Goal: Task Accomplishment & Management: Manage account settings

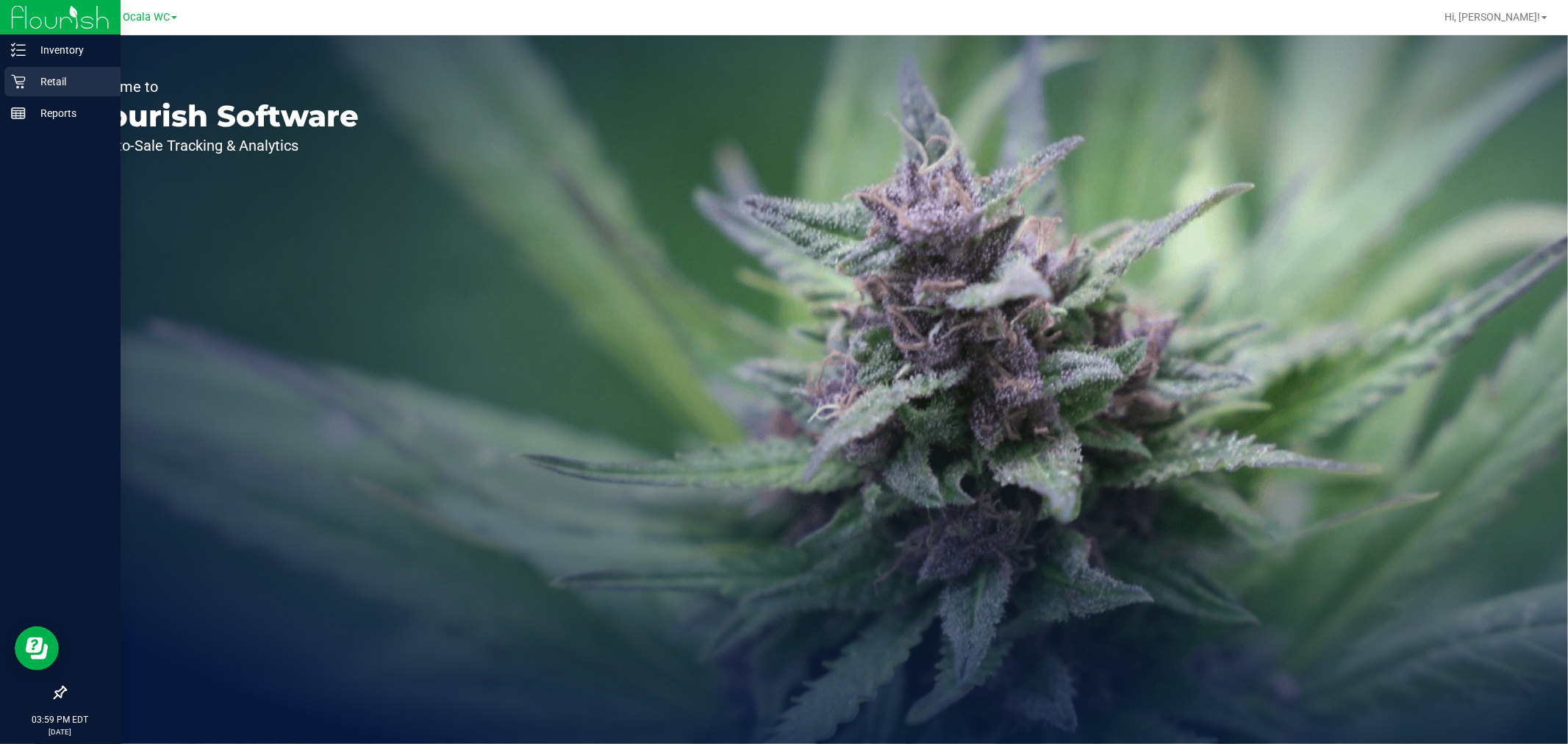
click at [18, 83] on icon at bounding box center [18, 82] width 15 height 15
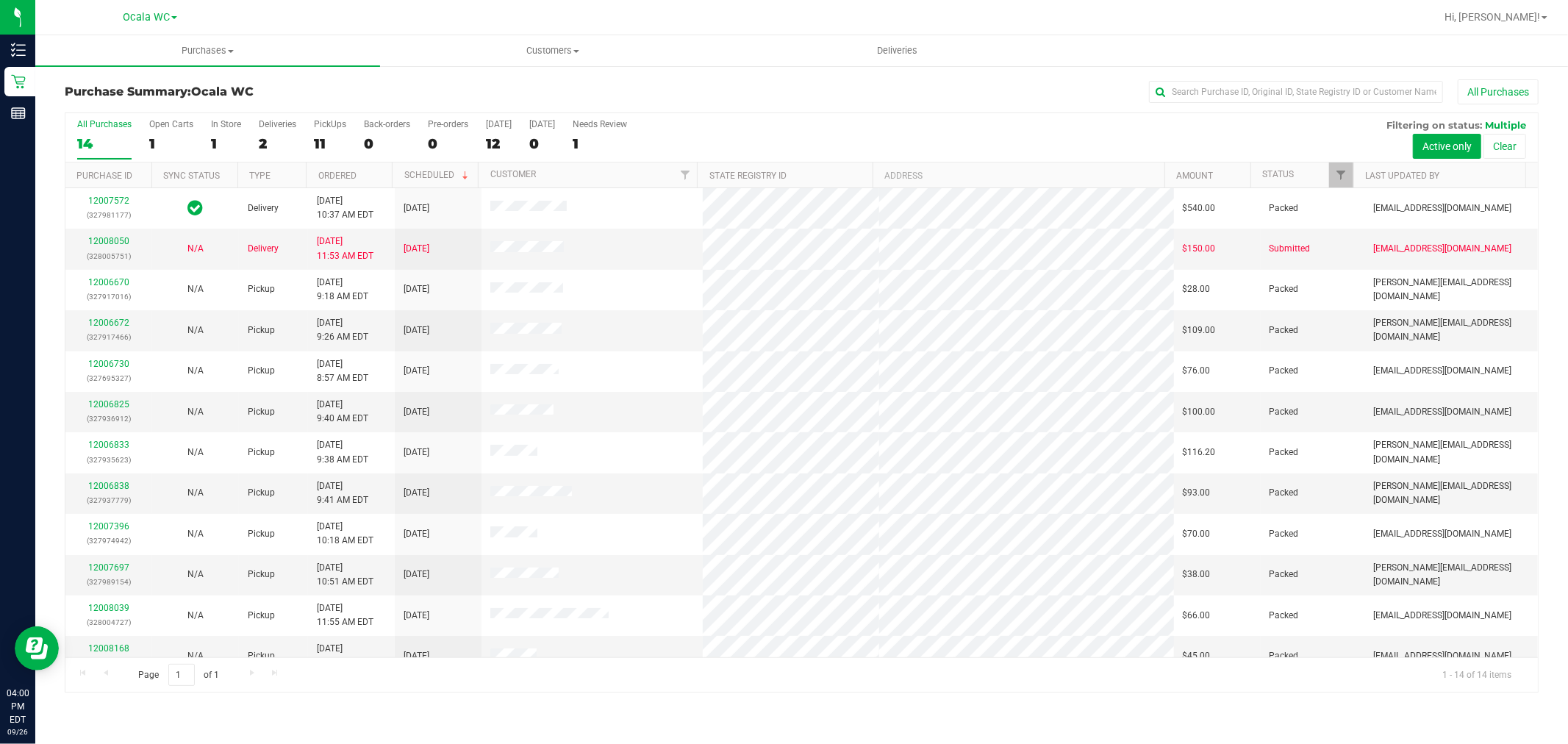
click at [1308, 166] on th "Status" at bounding box center [1302, 175] width 103 height 26
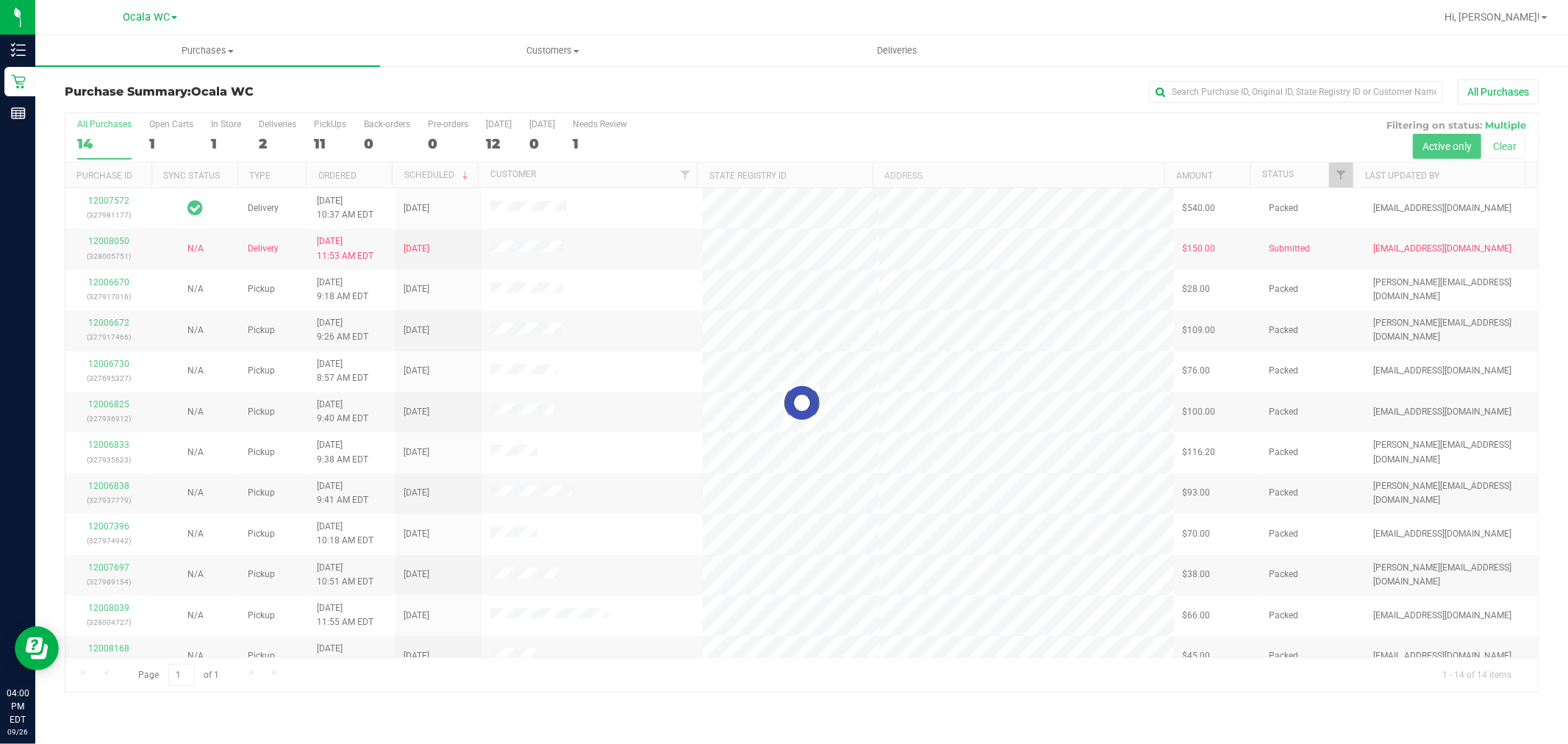
click at [1281, 171] on div at bounding box center [802, 403] width 1472 height 579
click at [1274, 171] on div at bounding box center [802, 403] width 1472 height 579
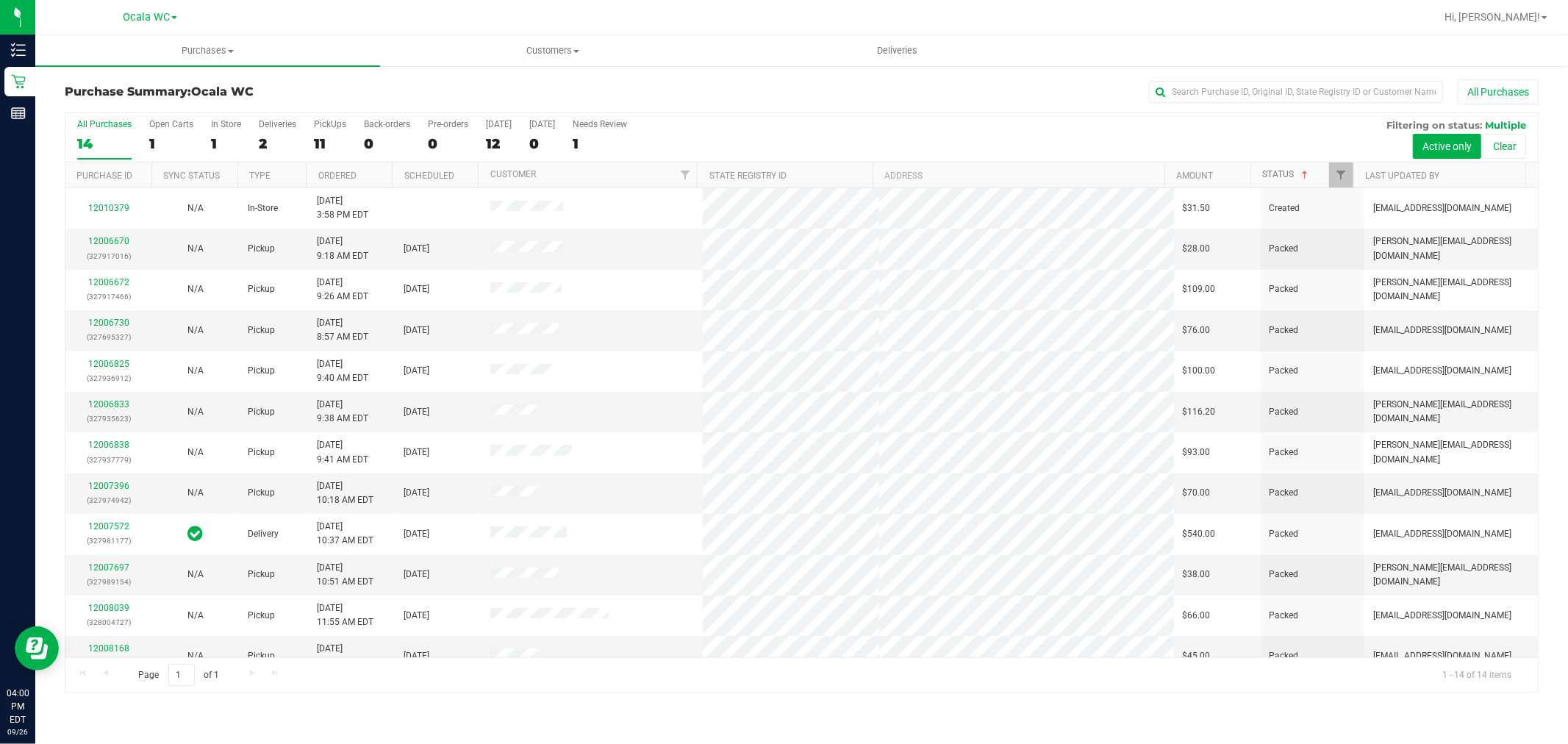
click at [1282, 172] on link "Status" at bounding box center [1286, 174] width 49 height 10
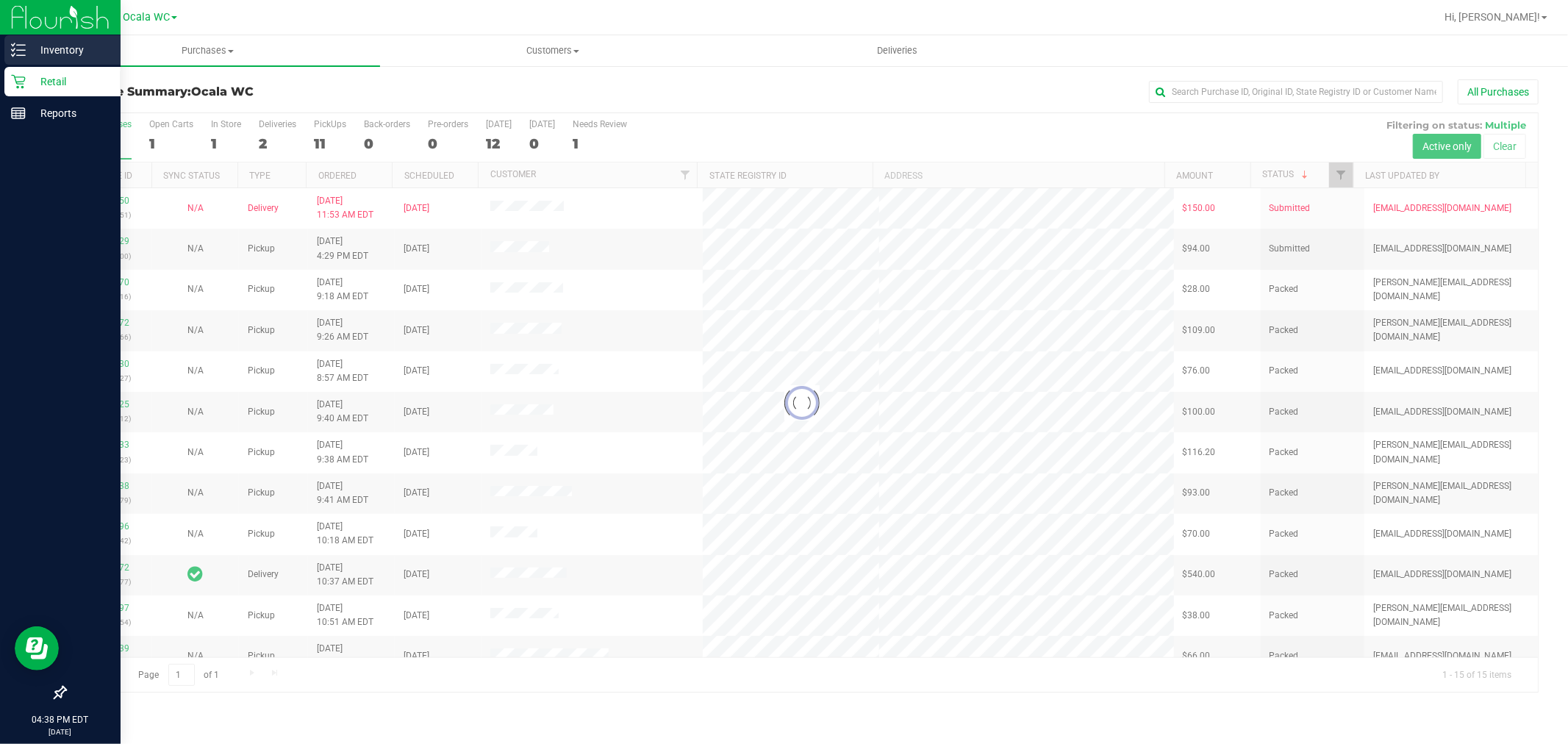
click at [18, 55] on line at bounding box center [21, 55] width 8 height 0
click at [51, 43] on p "Inventory" at bounding box center [70, 50] width 88 height 18
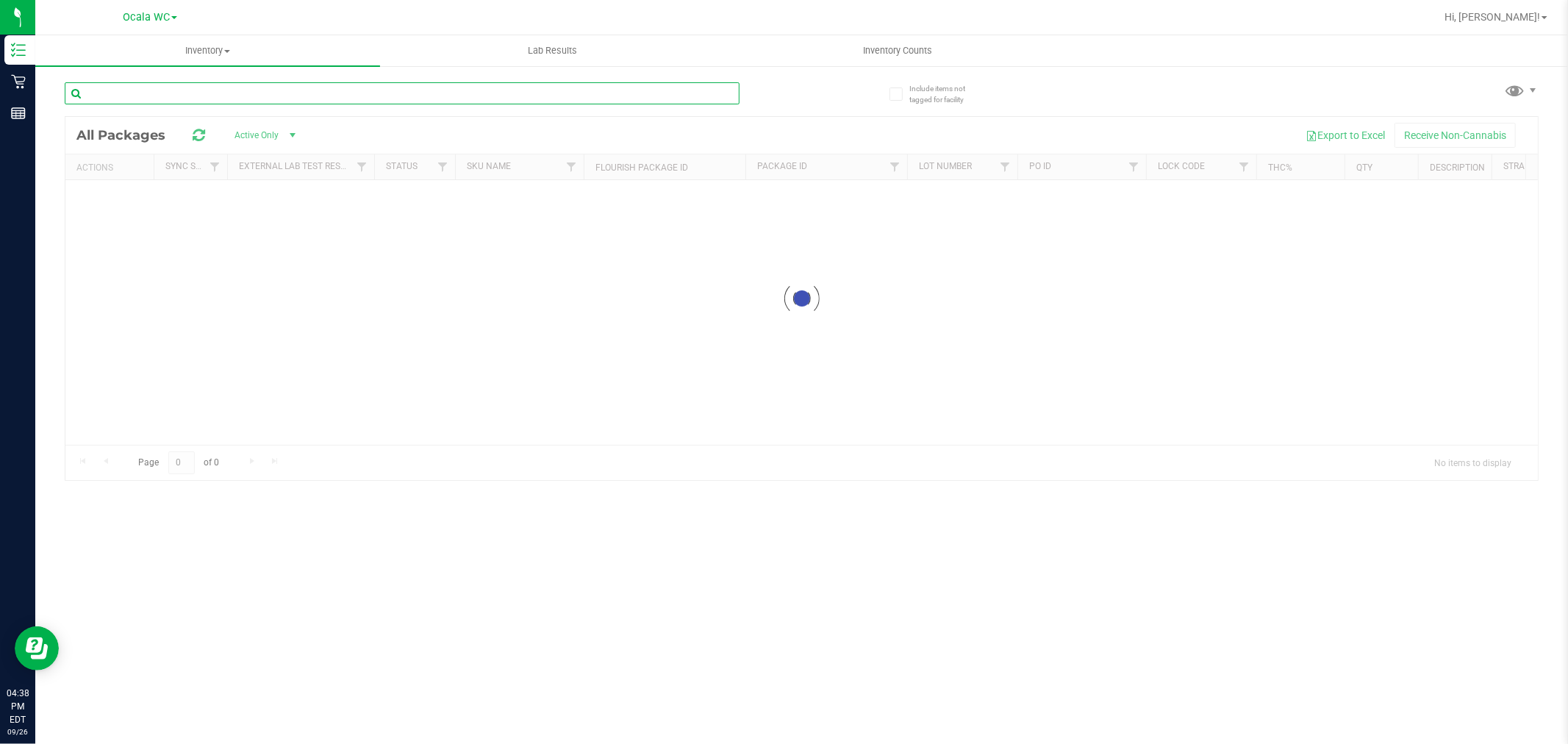
click at [93, 93] on input "text" at bounding box center [402, 93] width 675 height 22
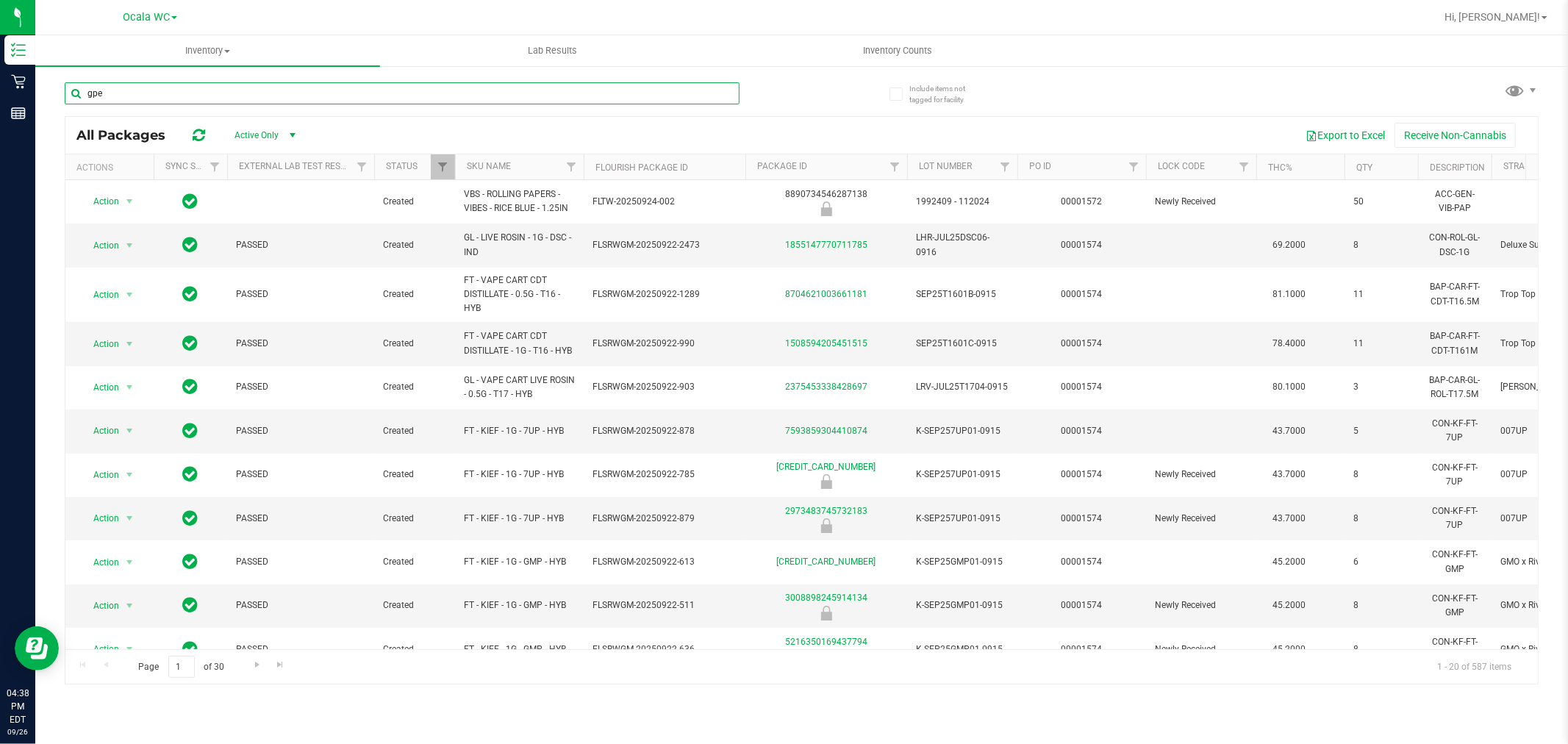
type input "gpe"
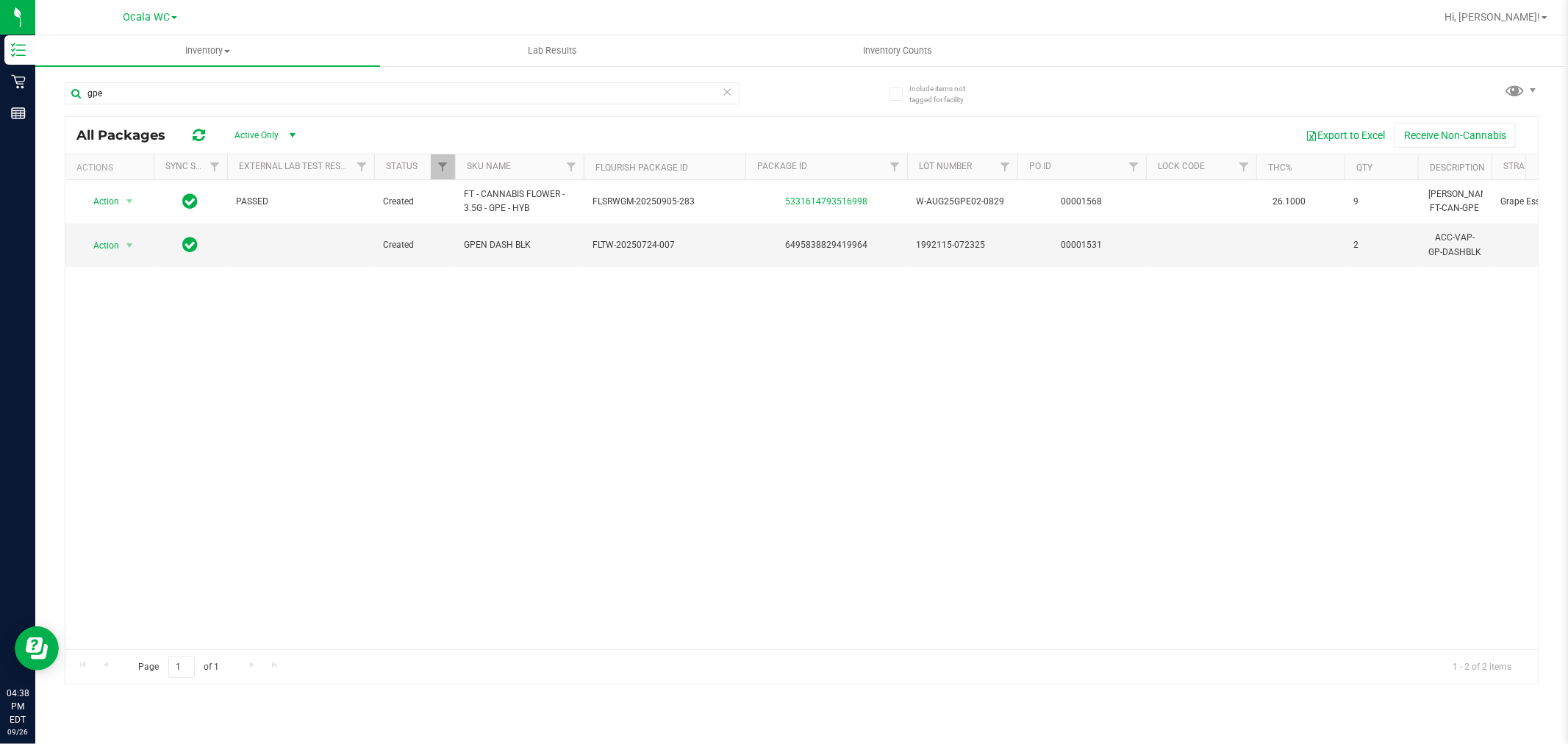
click at [134, 122] on div "All Packages Active Only Active Only Lab Samples Locked All External Internal E…" at bounding box center [802, 135] width 1472 height 37
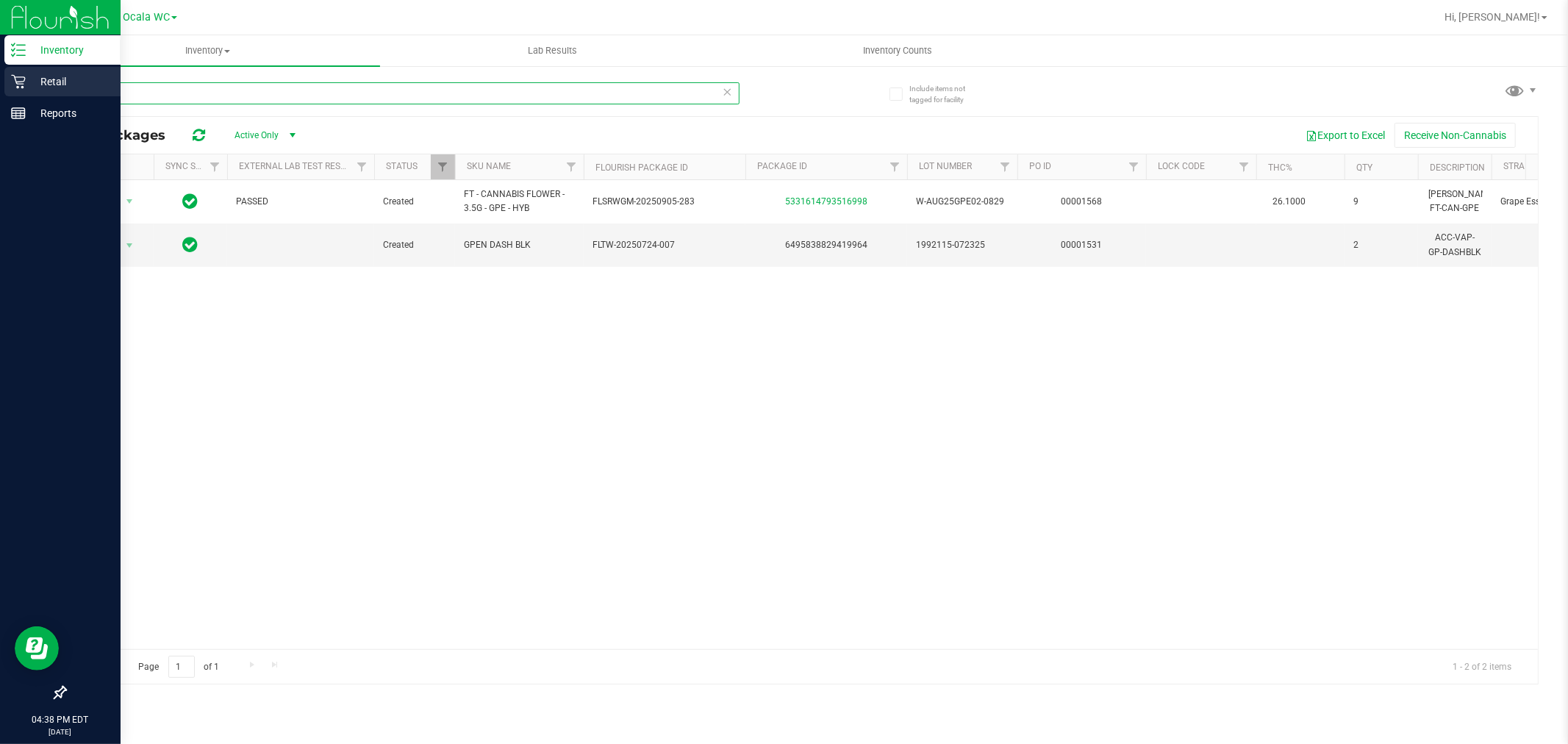
drag, startPoint x: 120, startPoint y: 92, endPoint x: 0, endPoint y: 93, distance: 120.0
click at [0, 93] on div "Inventory Retail Reports 04:38 PM EDT [DATE] 09/26 Ocala WC Hi, [PERSON_NAME]! …" at bounding box center [784, 372] width 1568 height 744
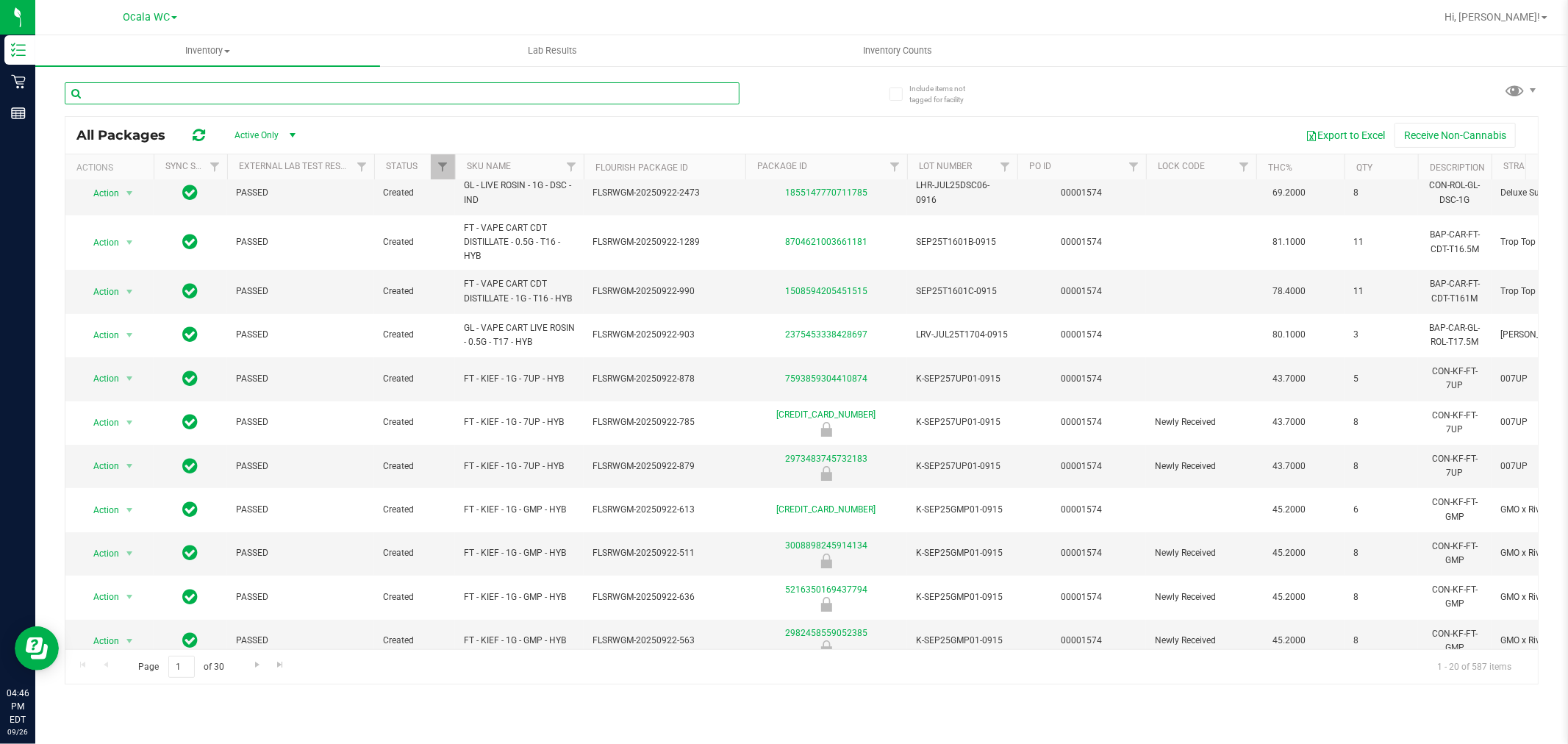
scroll to position [82, 0]
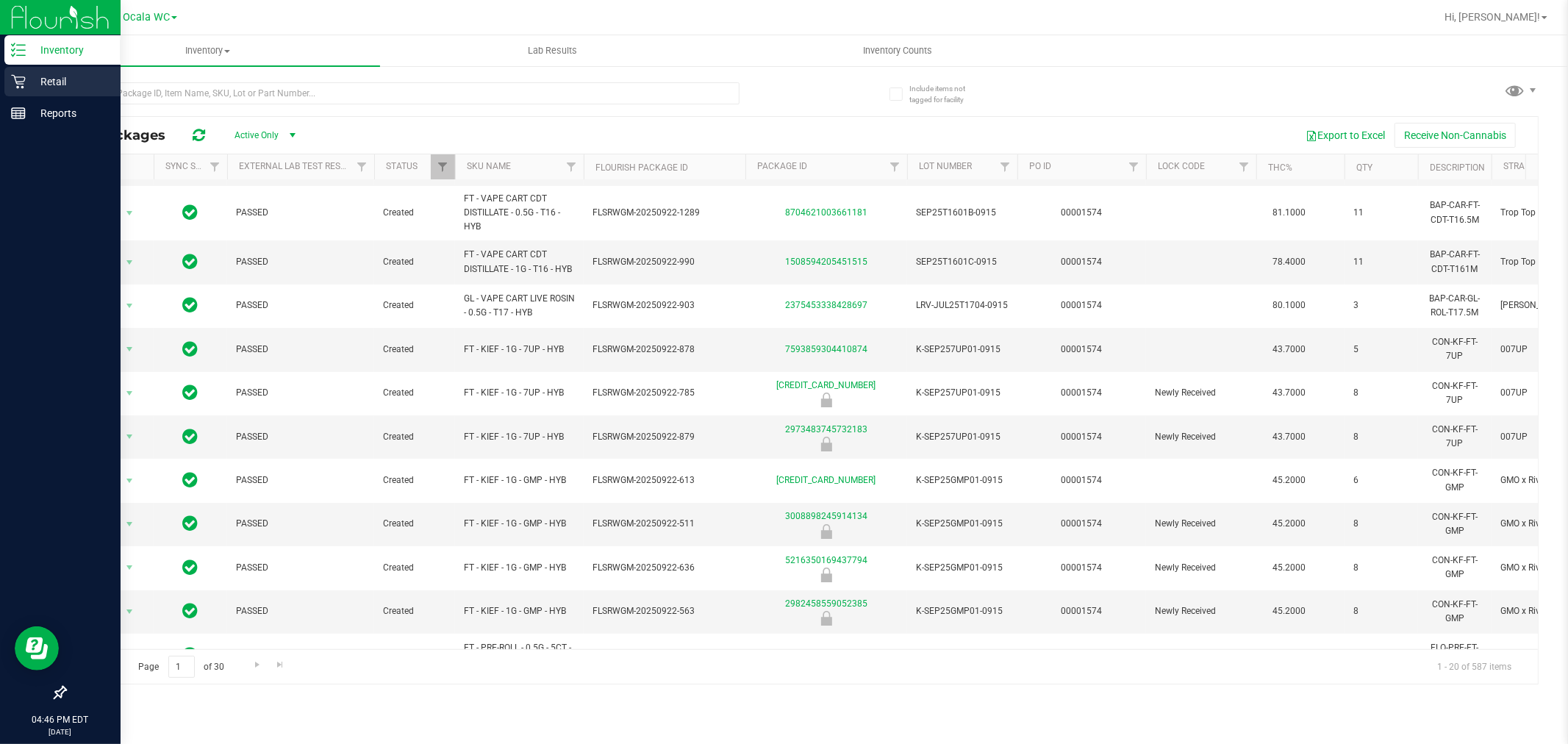
drag, startPoint x: 23, startPoint y: 85, endPoint x: 42, endPoint y: 83, distance: 19.1
click at [23, 85] on icon at bounding box center [18, 82] width 15 height 15
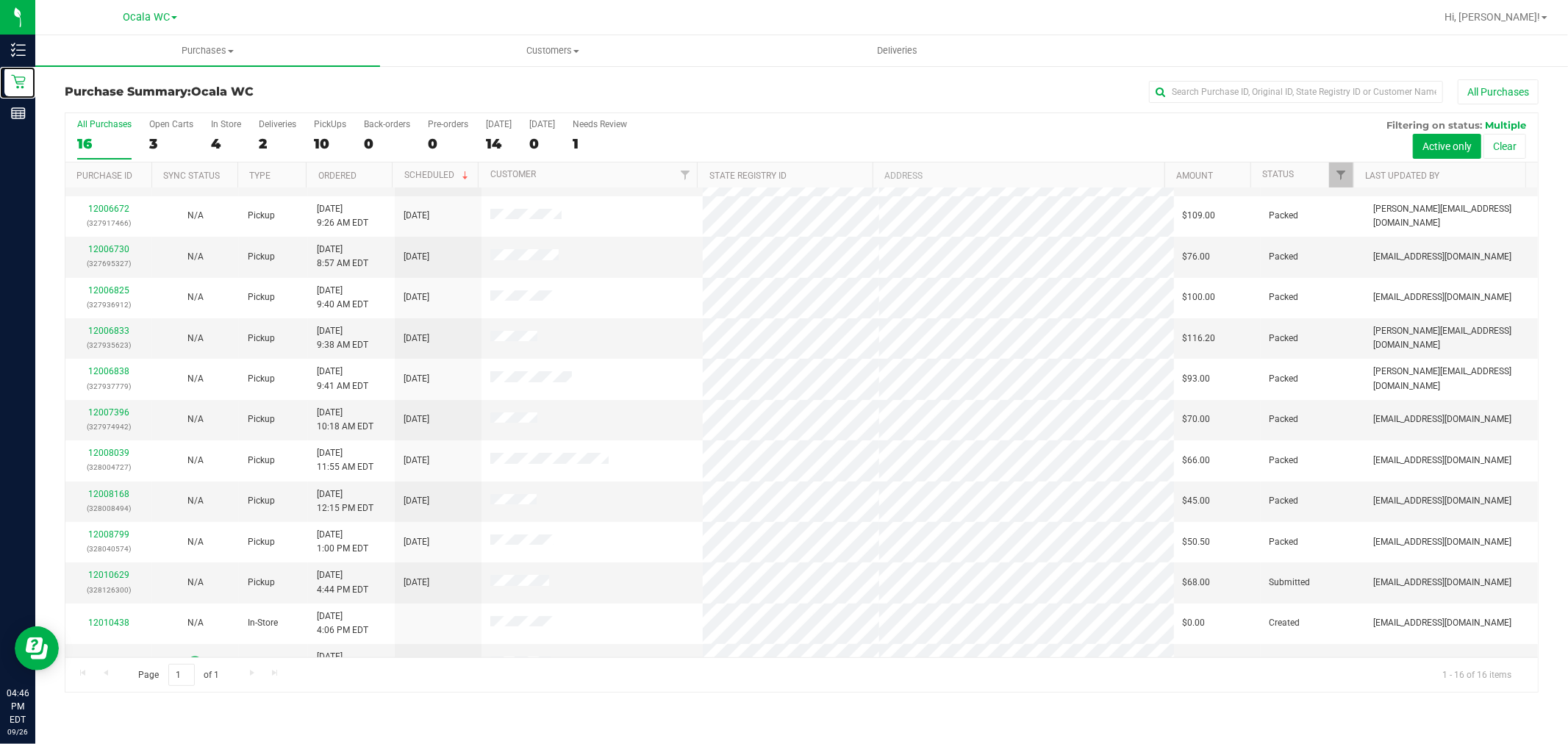
scroll to position [182, 0]
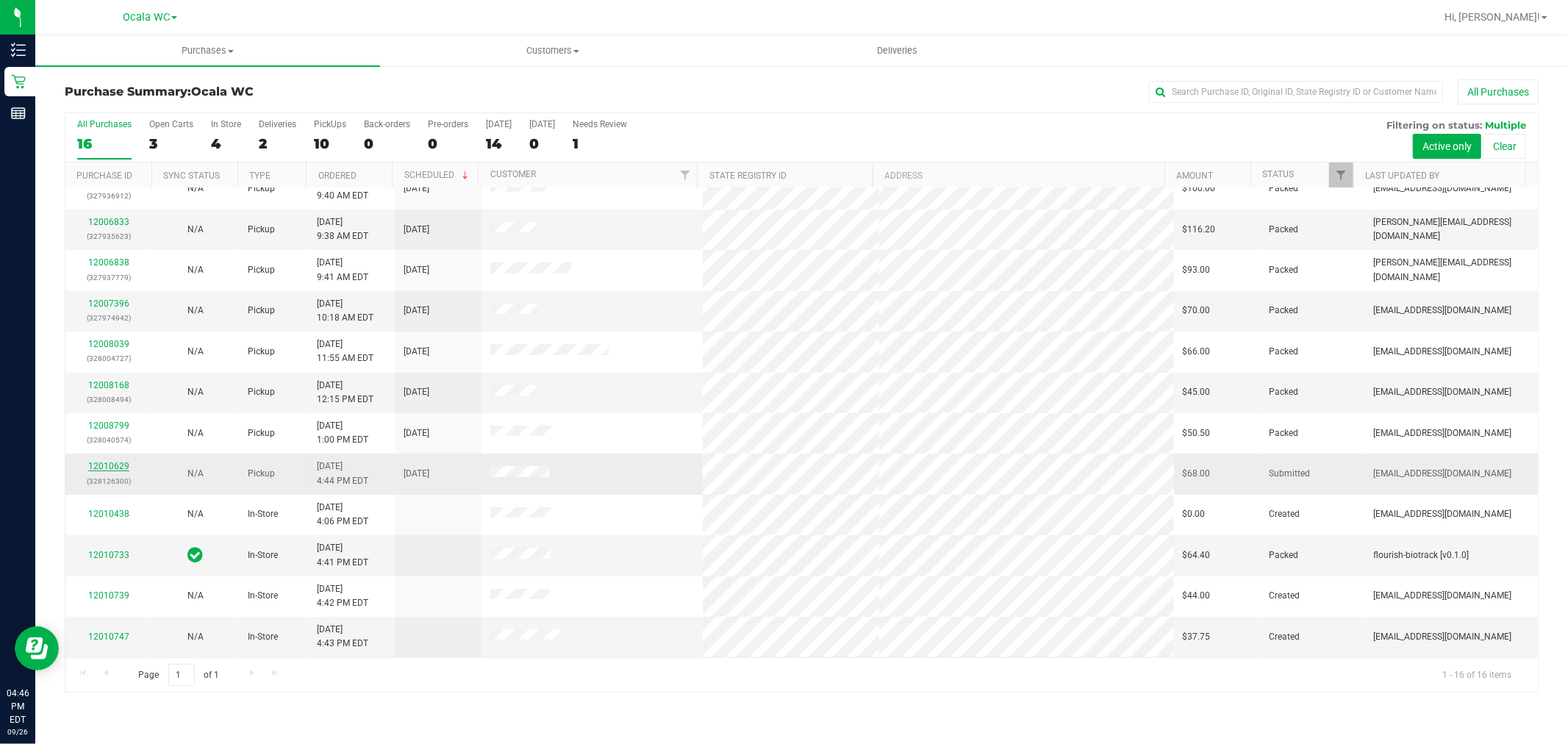
click at [122, 467] on link "12010629" at bounding box center [109, 466] width 41 height 10
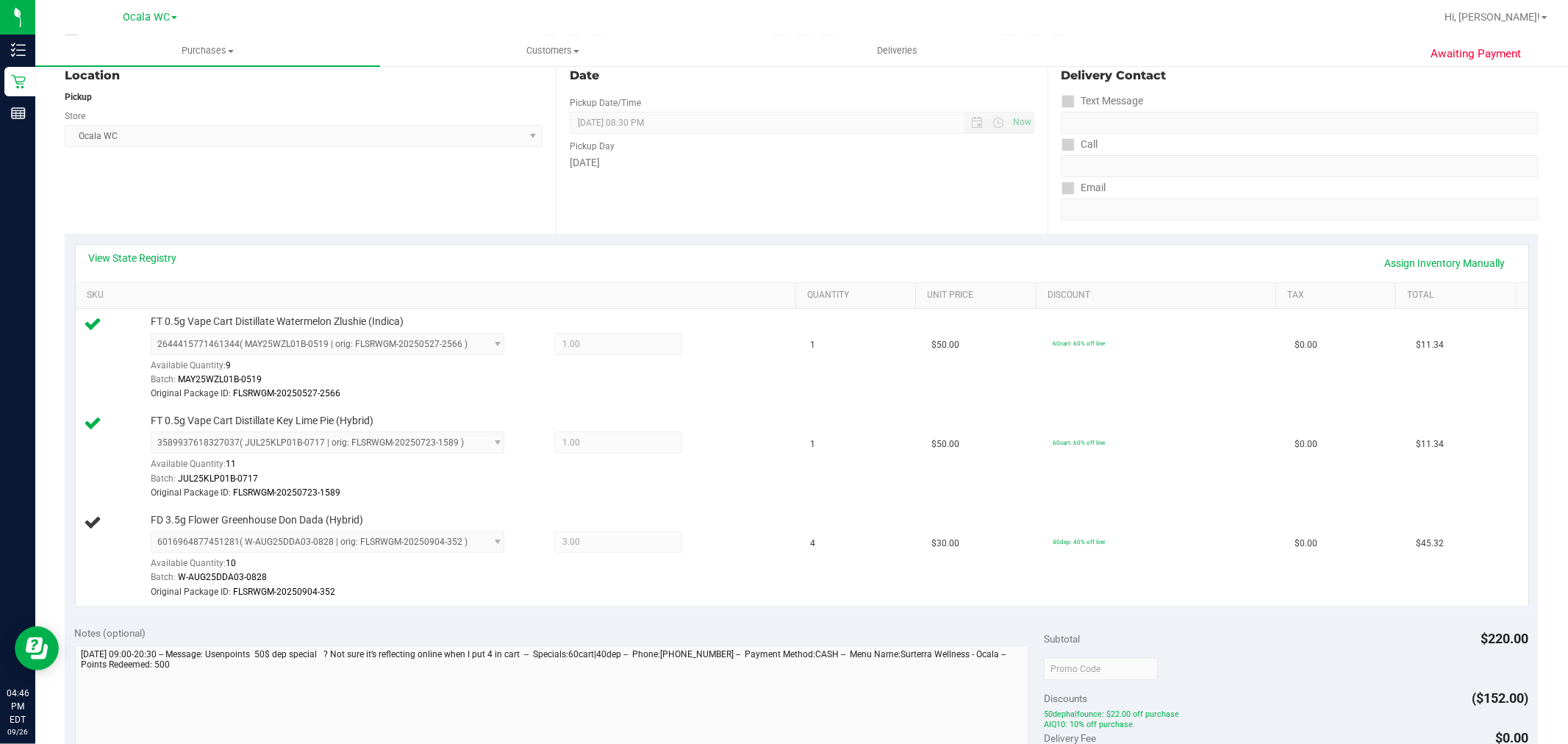
scroll to position [163, 0]
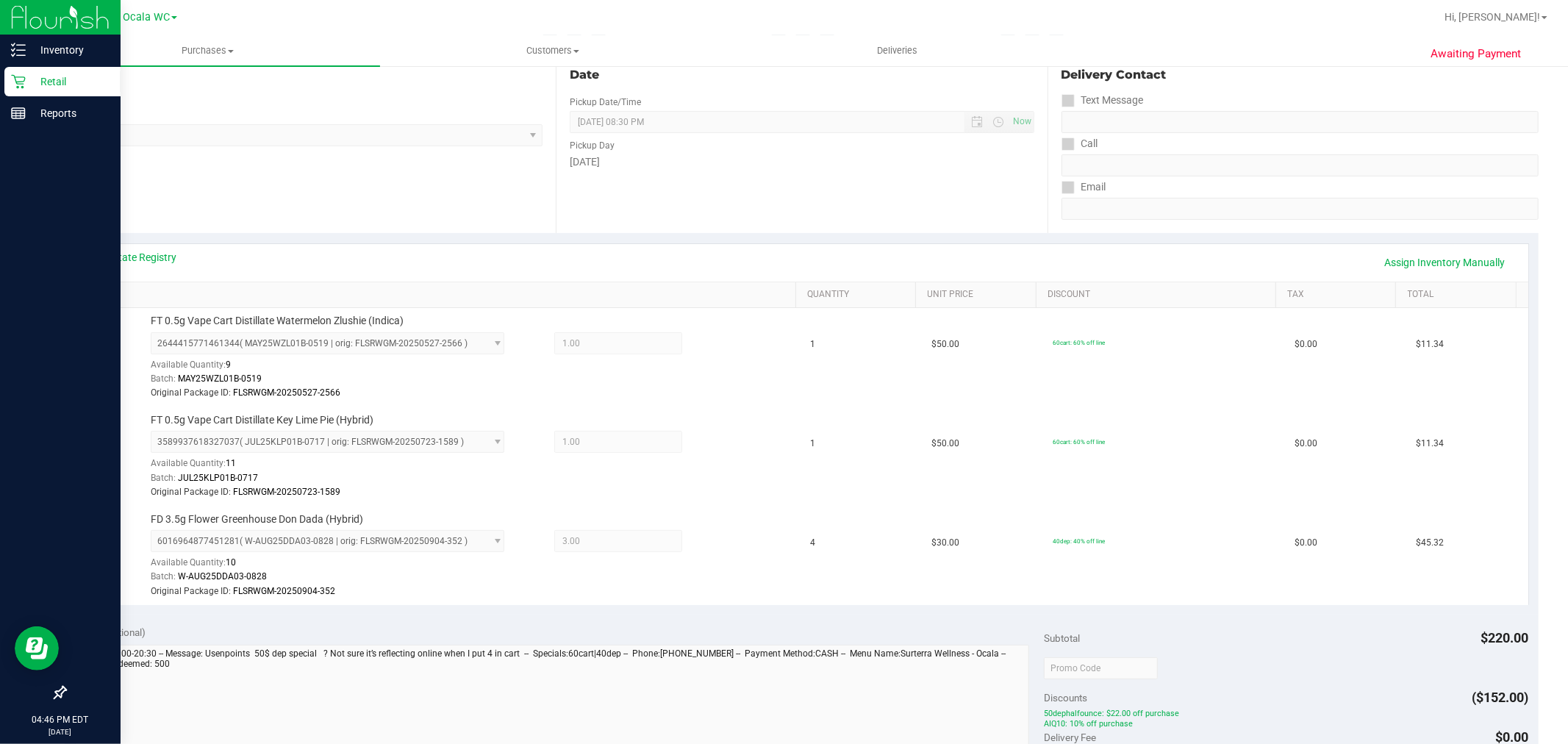
click at [51, 71] on div "Retail" at bounding box center [63, 82] width 116 height 29
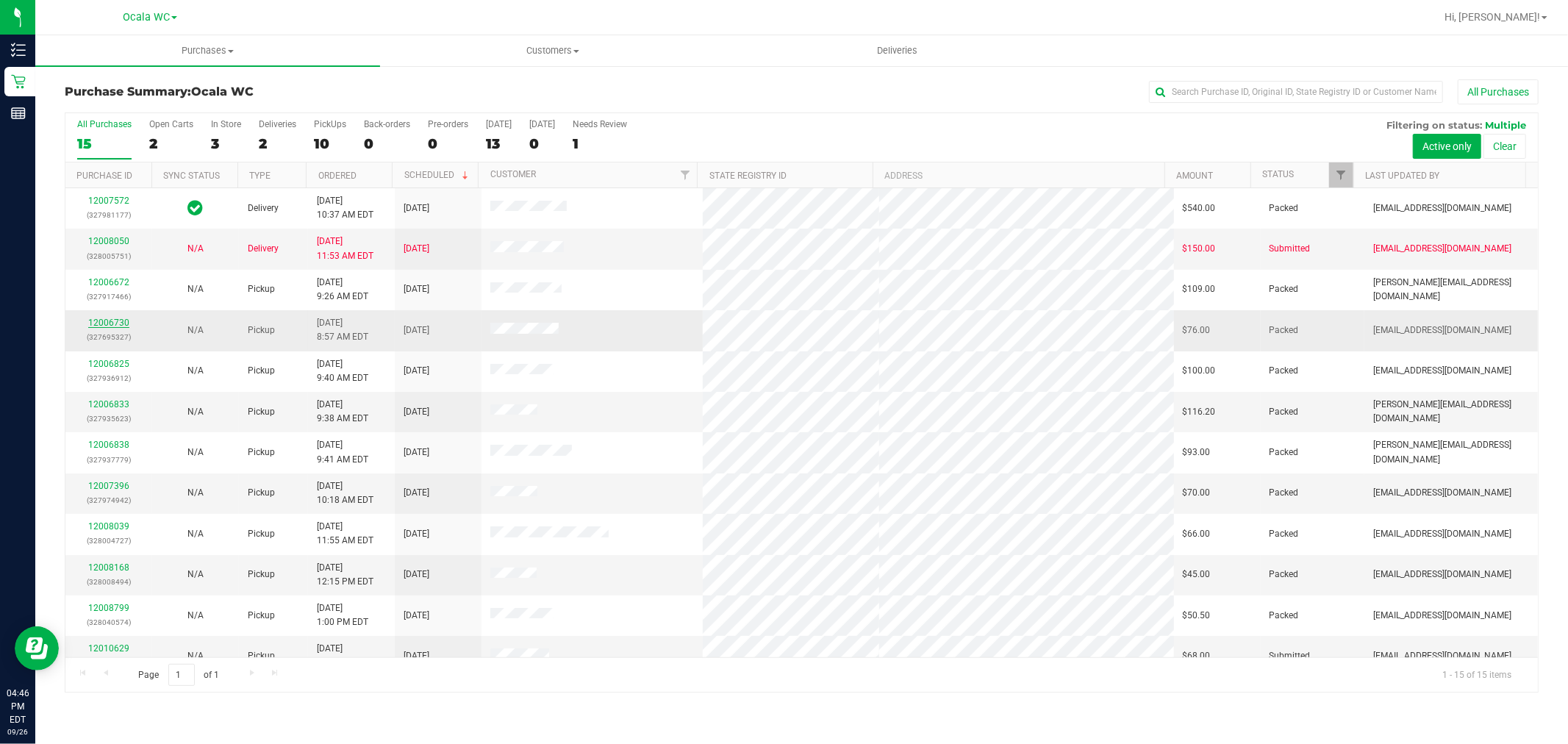
click at [124, 319] on link "12006730" at bounding box center [109, 323] width 41 height 10
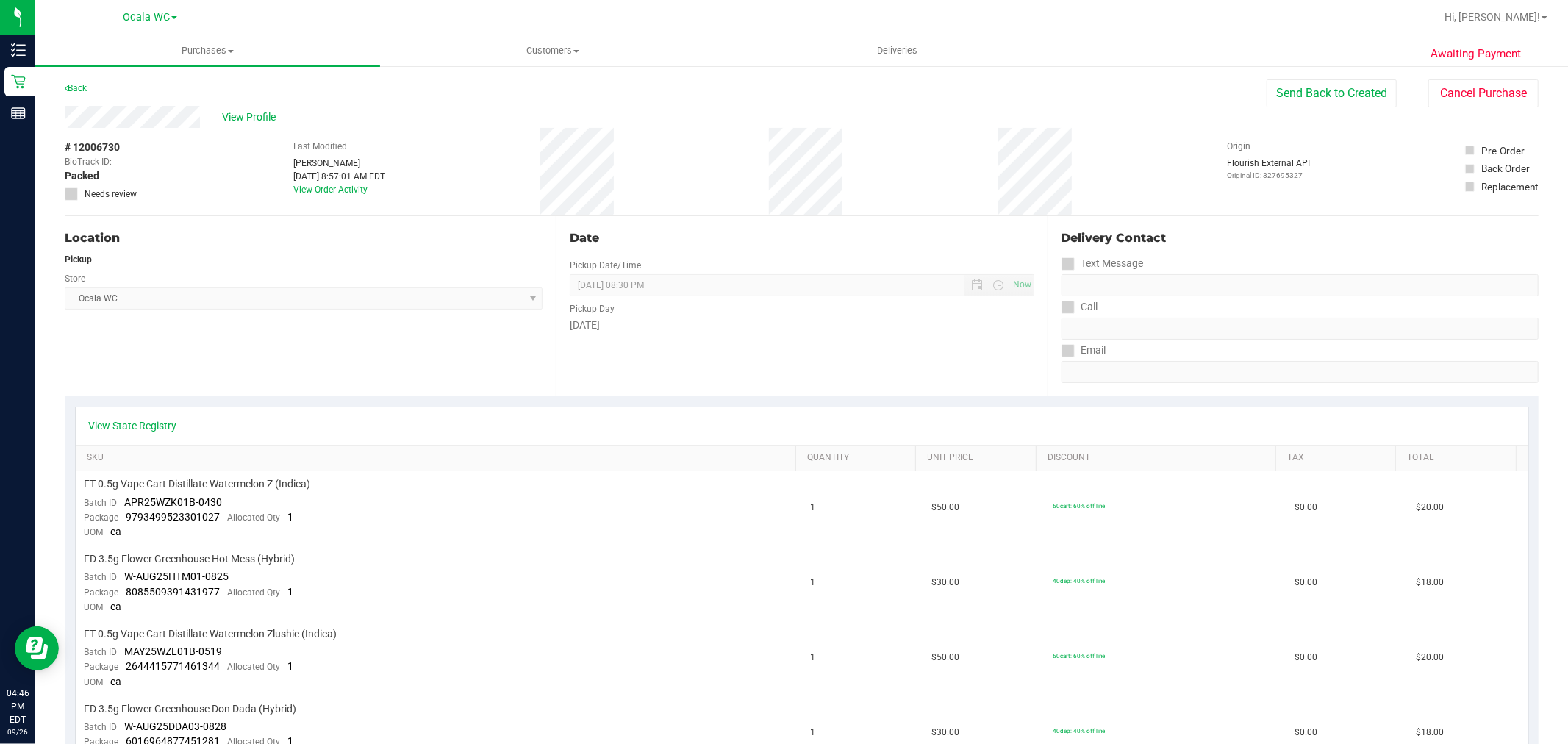
click at [1459, 76] on div "Awaiting Payment Back Send Back to Created Cancel Purchase View Profile # 12006…" at bounding box center [802, 740] width 1533 height 1351
click at [1453, 89] on button "Cancel Purchase" at bounding box center [1483, 93] width 110 height 28
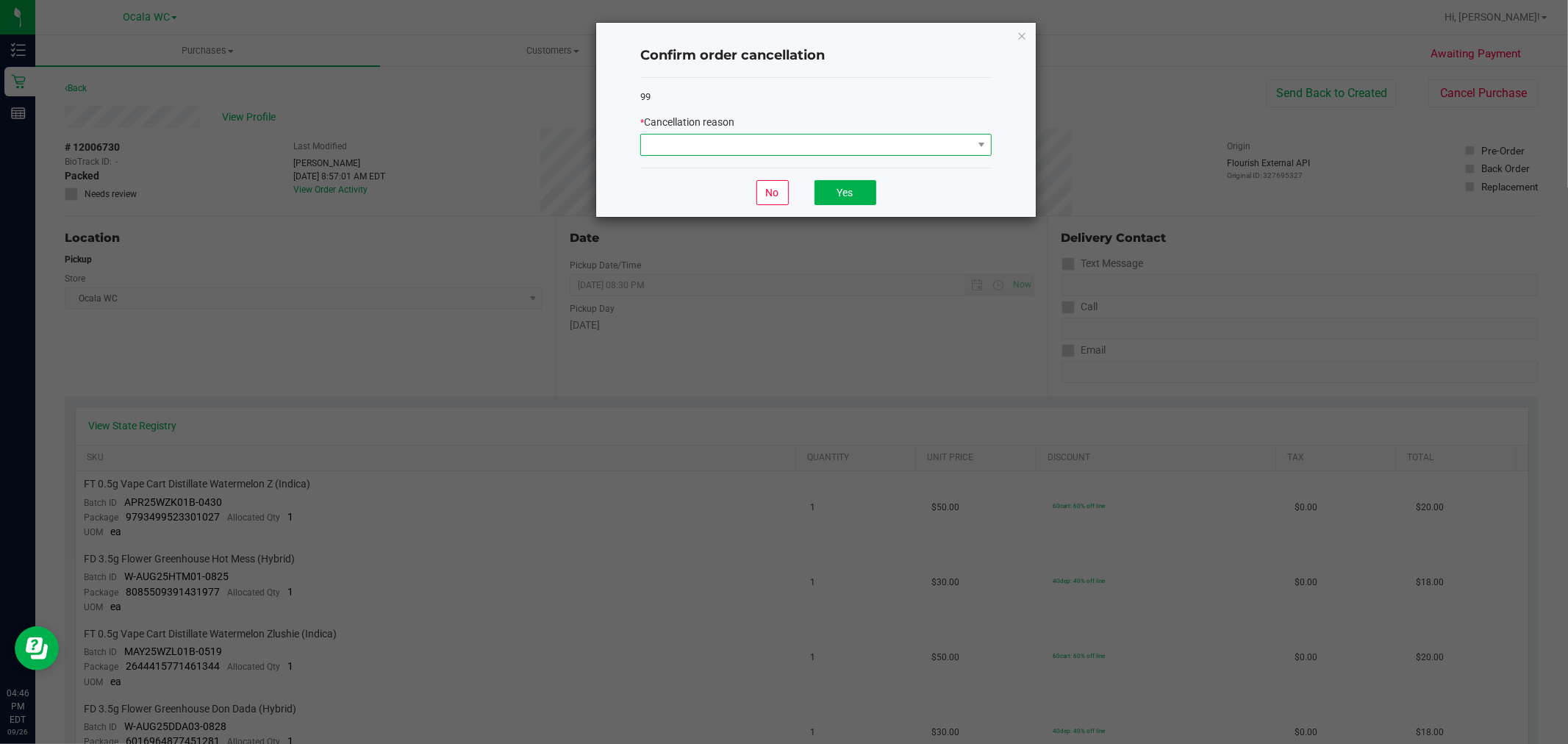
click at [707, 137] on span at bounding box center [807, 145] width 332 height 21
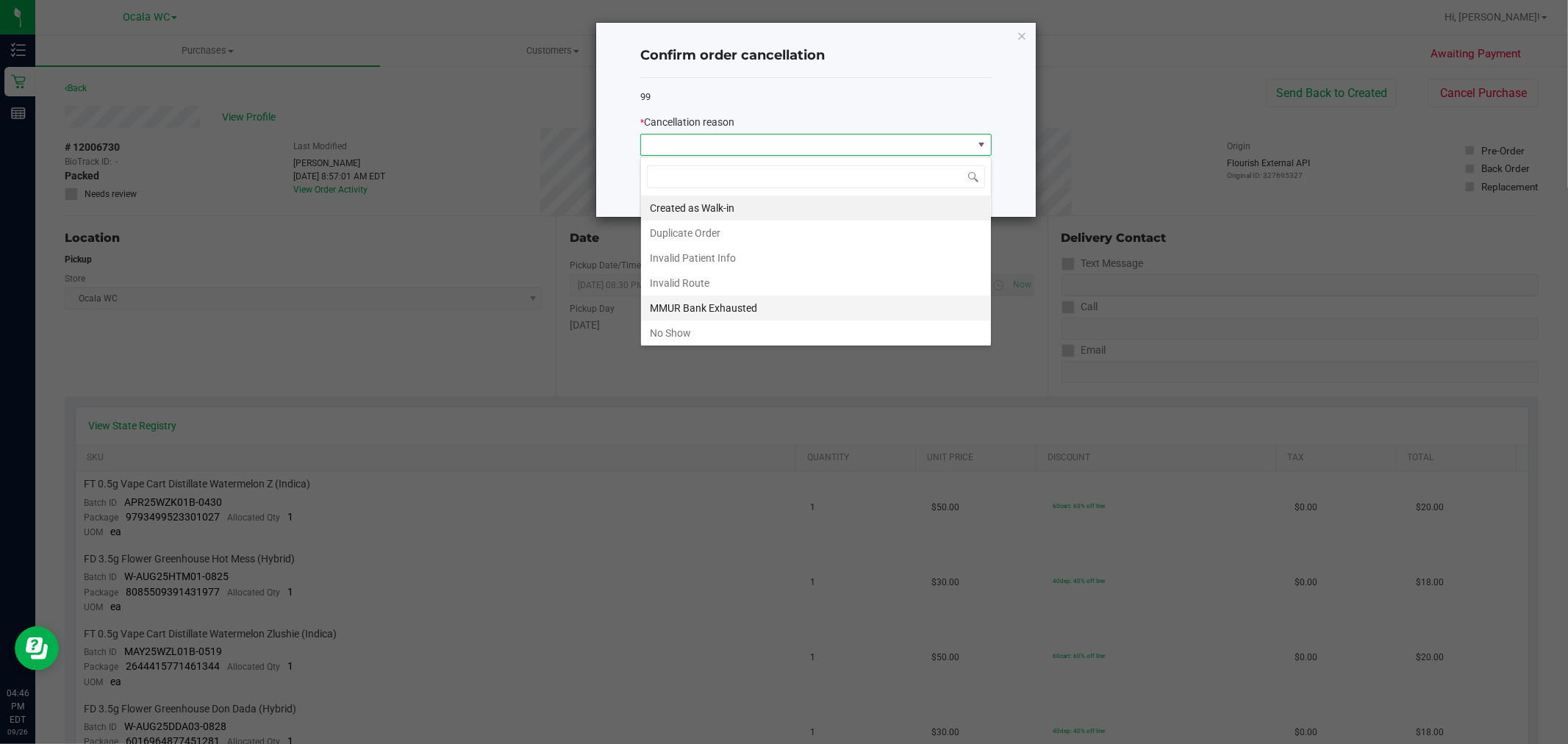
scroll to position [79, 0]
click at [683, 279] on li "Other" at bounding box center [816, 280] width 350 height 25
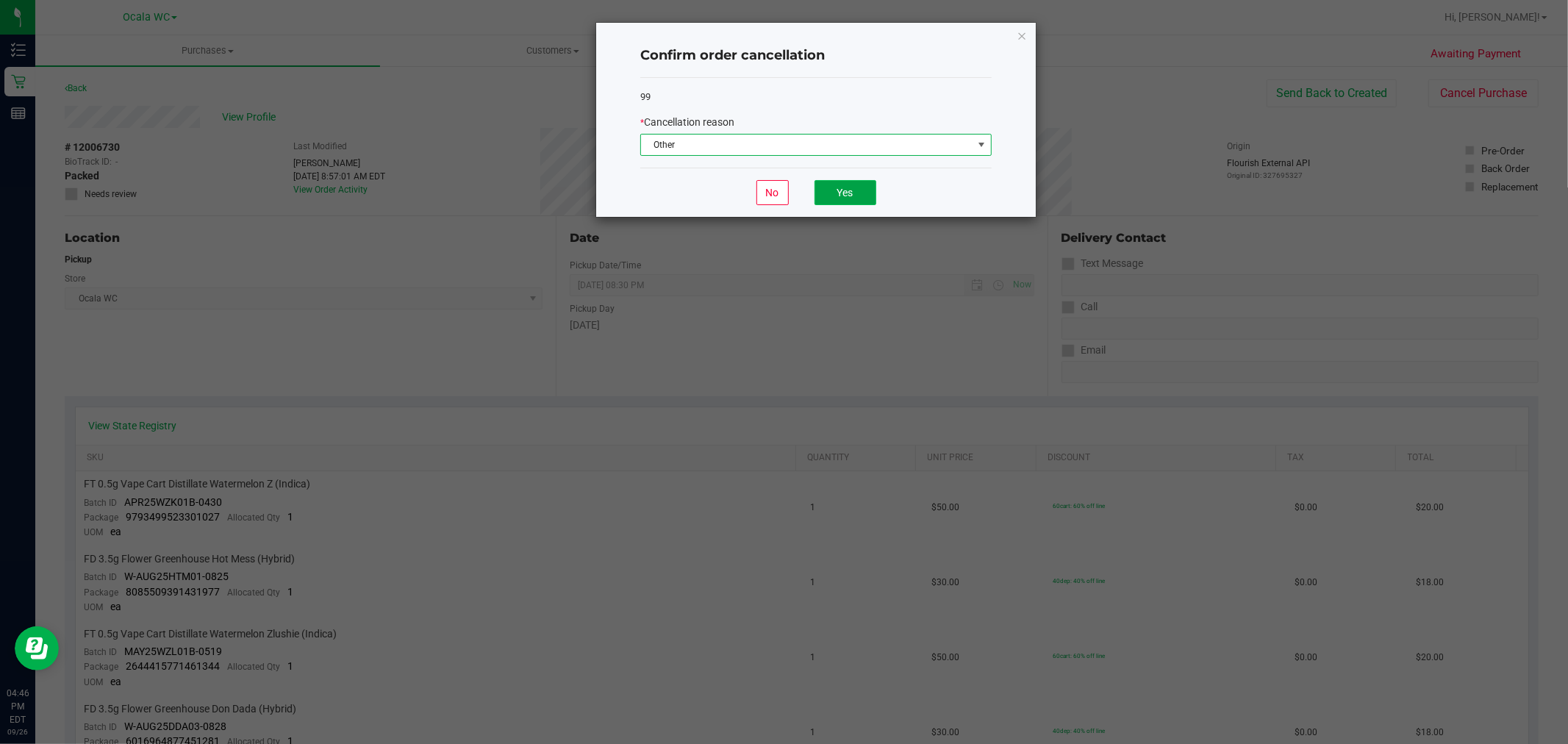
click at [860, 192] on button "Yes" at bounding box center [845, 193] width 62 height 25
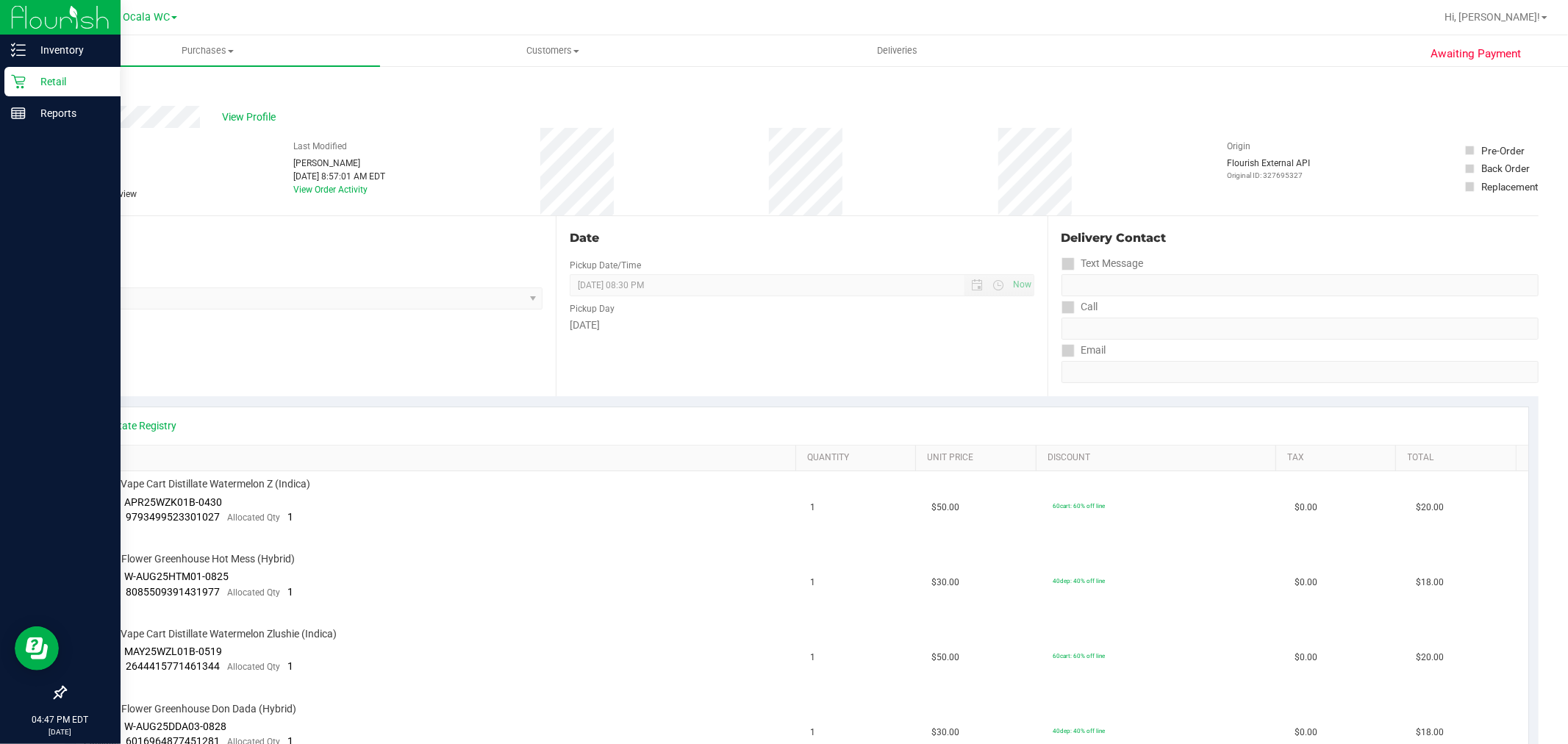
click at [82, 75] on p "Retail" at bounding box center [70, 82] width 88 height 18
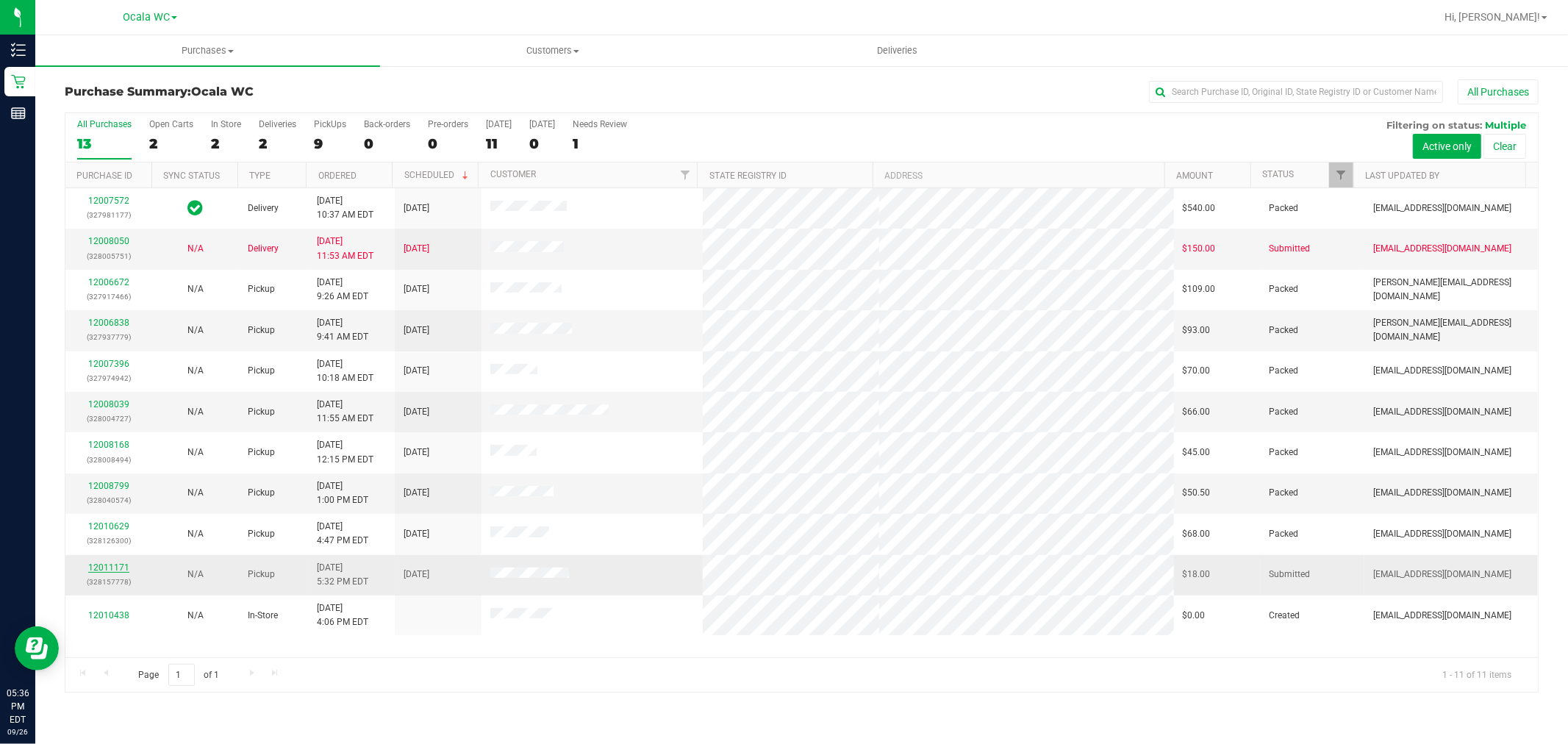
click at [120, 567] on link "12011171" at bounding box center [109, 568] width 41 height 10
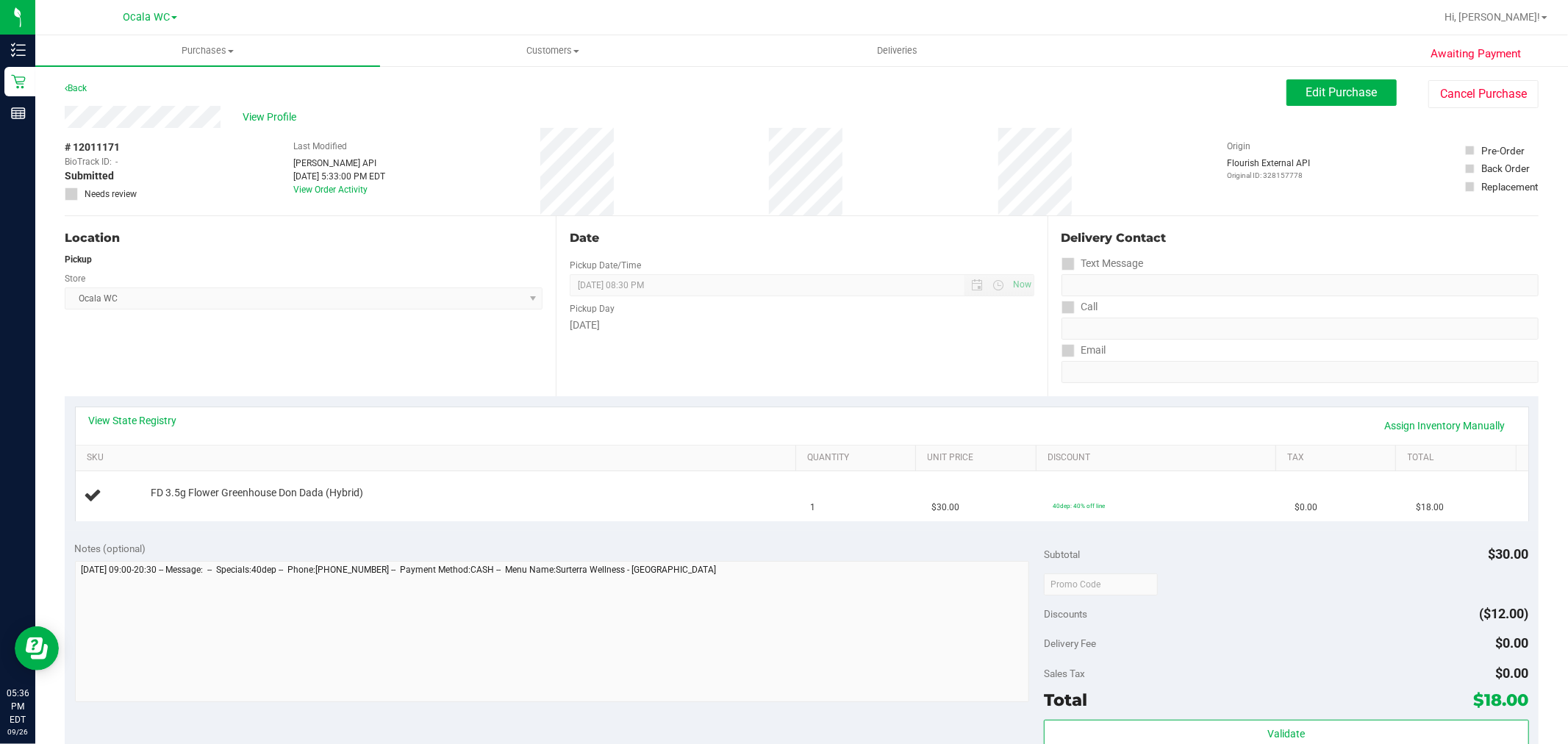
click at [230, 364] on div "Location Pickup Store Ocala WC Select Store [PERSON_NAME][GEOGRAPHIC_DATA] [PER…" at bounding box center [310, 306] width 491 height 180
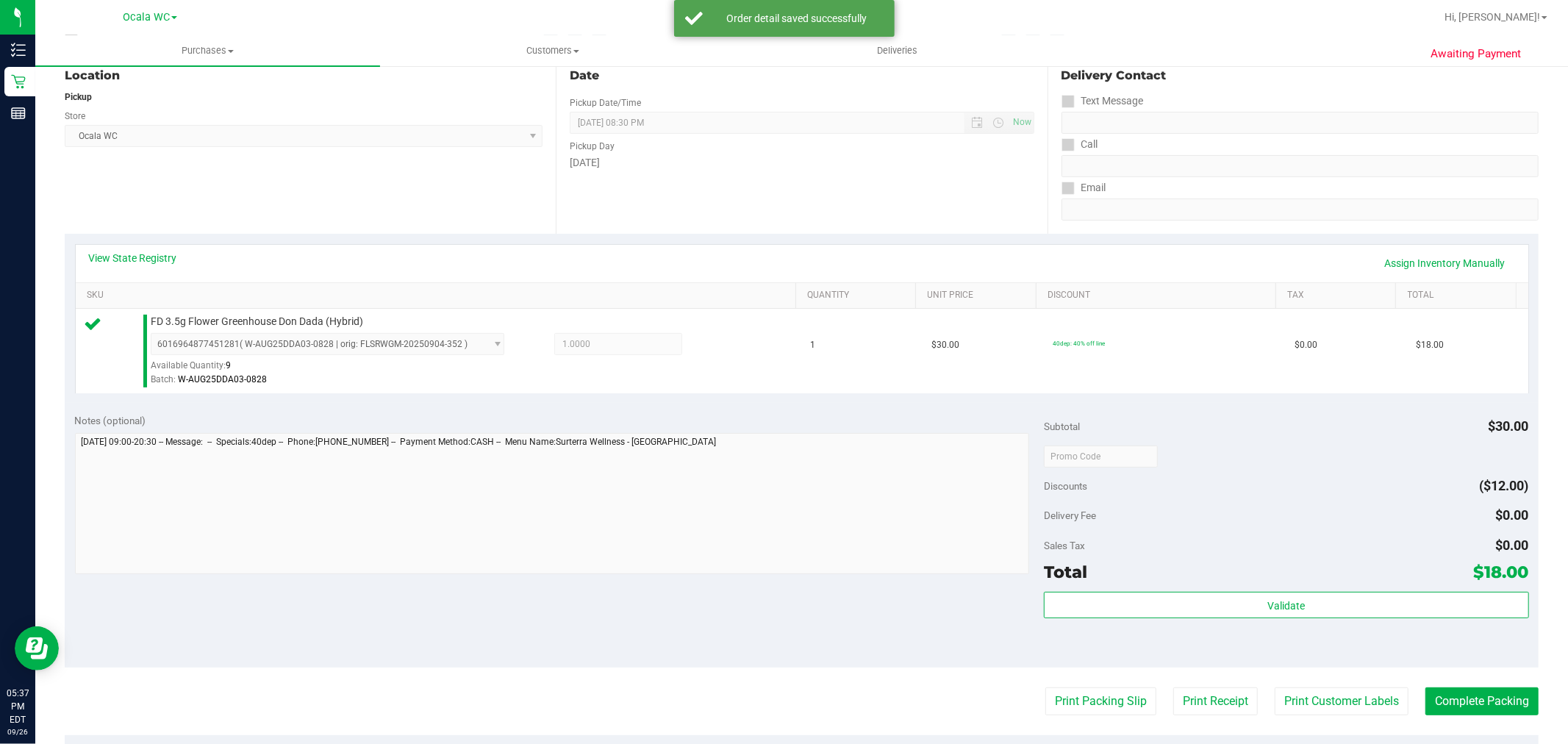
scroll to position [408, 0]
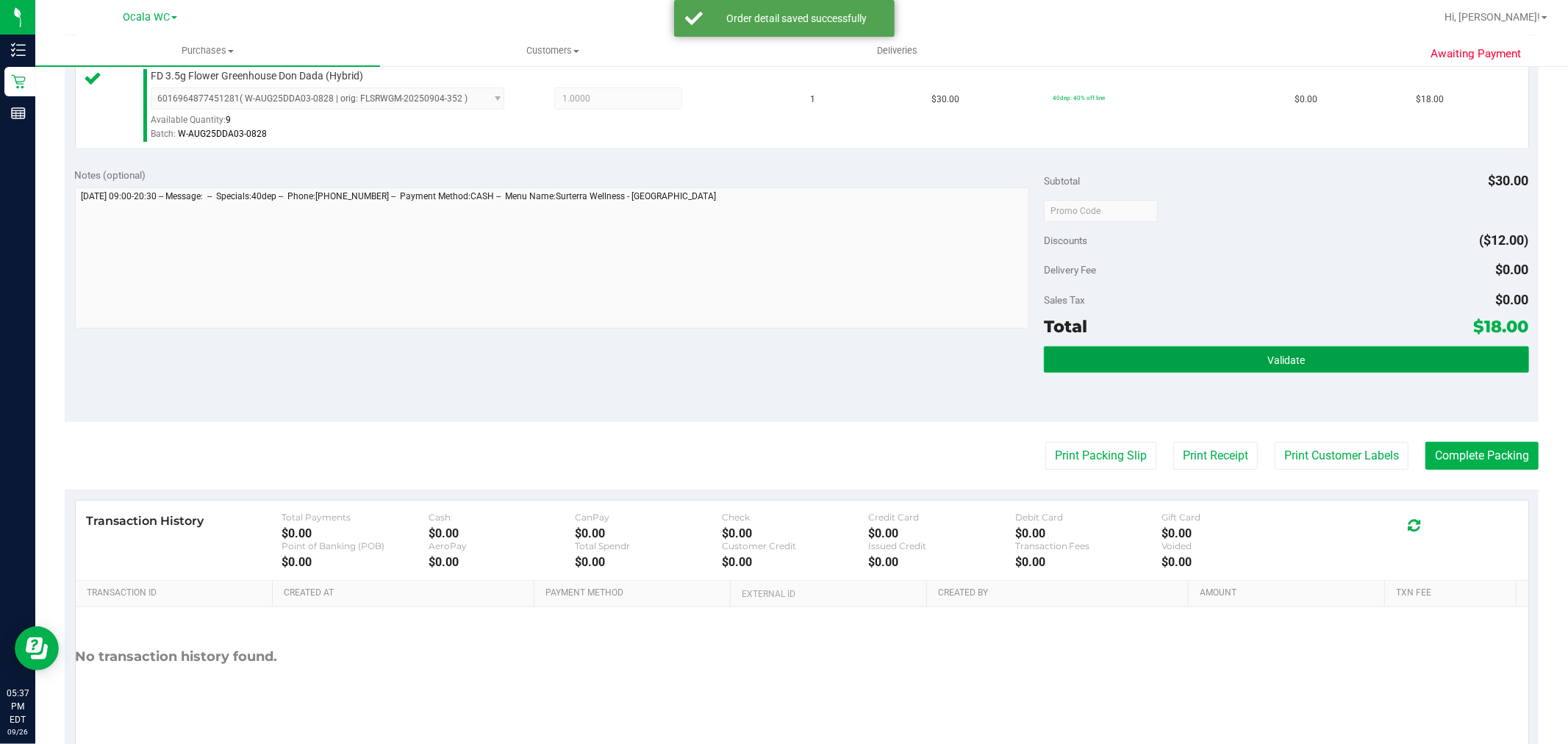
click at [1055, 369] on button "Validate" at bounding box center [1286, 360] width 485 height 26
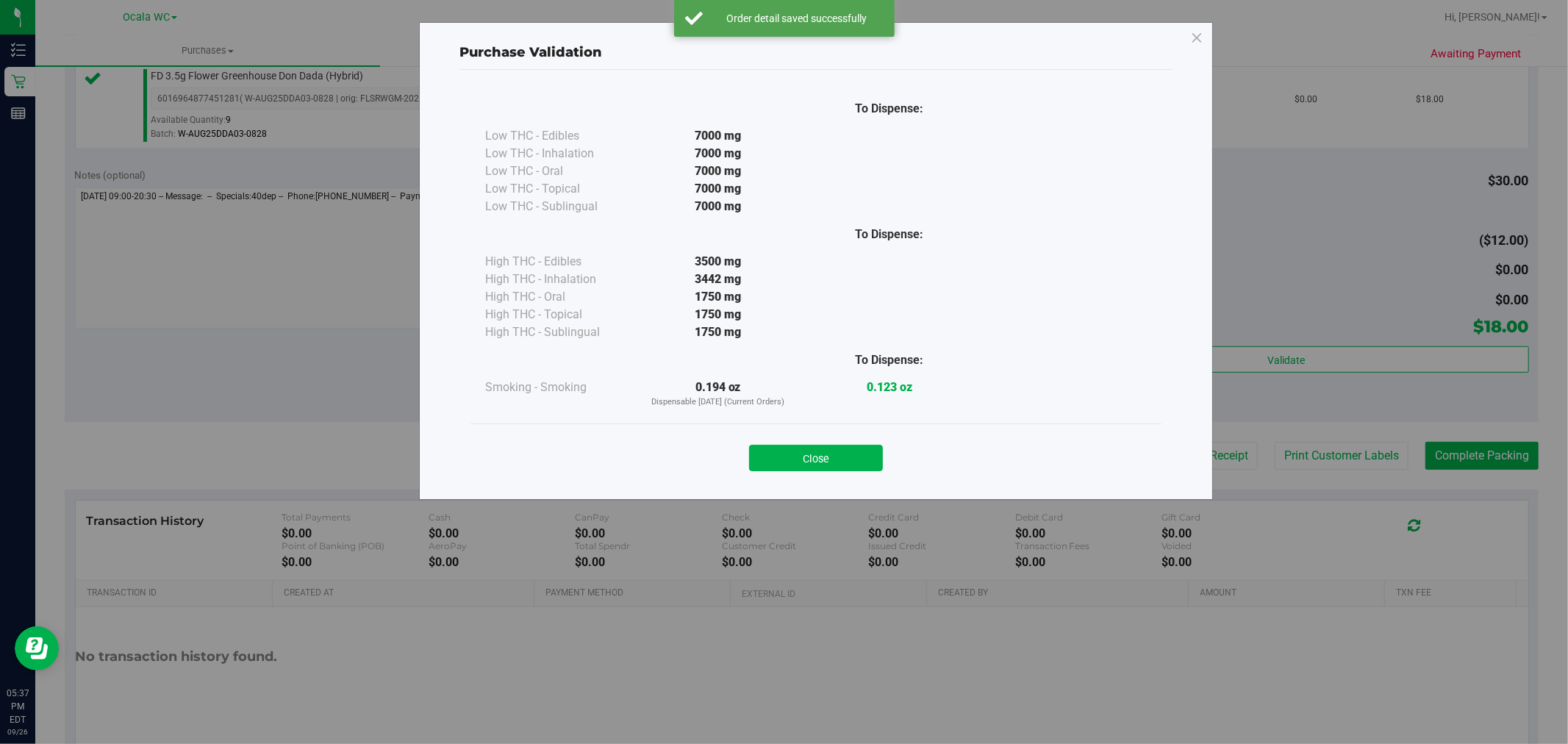
click at [1061, 454] on div "Purchase Validation To Dispense: Low THC - Edibles 7000 mg" at bounding box center [789, 372] width 1579 height 744
click at [772, 454] on button "Close" at bounding box center [816, 458] width 134 height 26
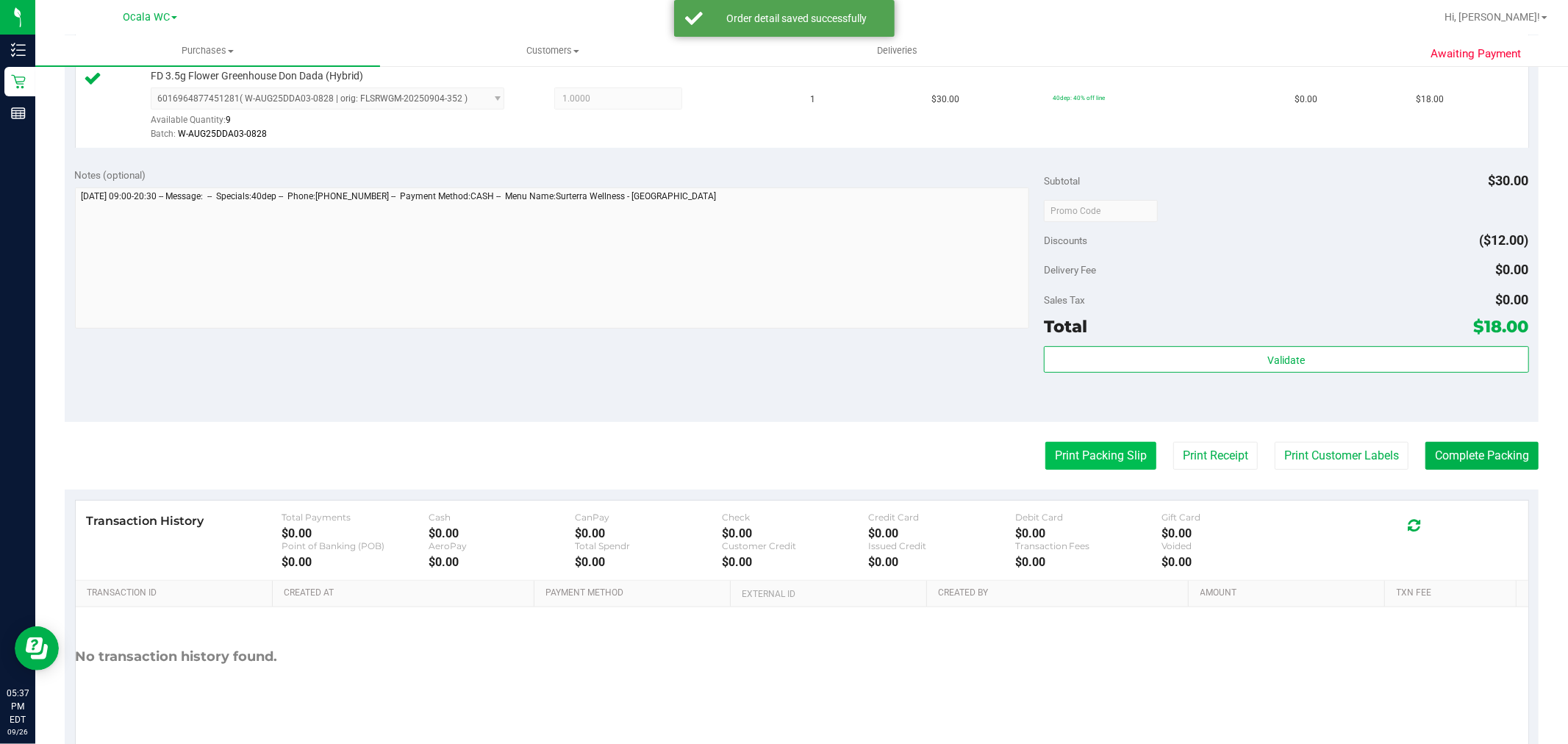
click at [1061, 459] on button "Print Packing Slip" at bounding box center [1100, 456] width 111 height 28
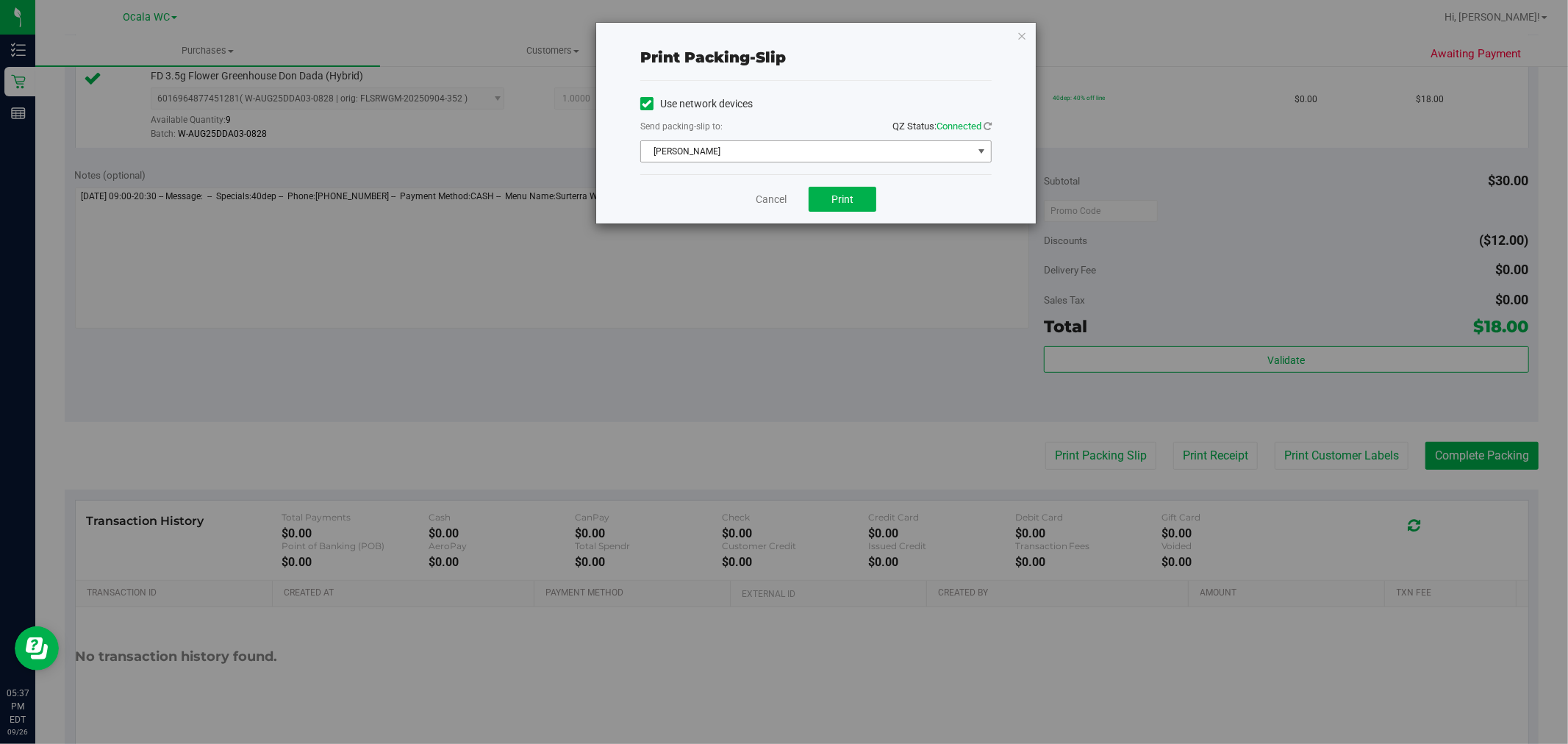
click at [840, 152] on span "[PERSON_NAME]" at bounding box center [807, 151] width 332 height 21
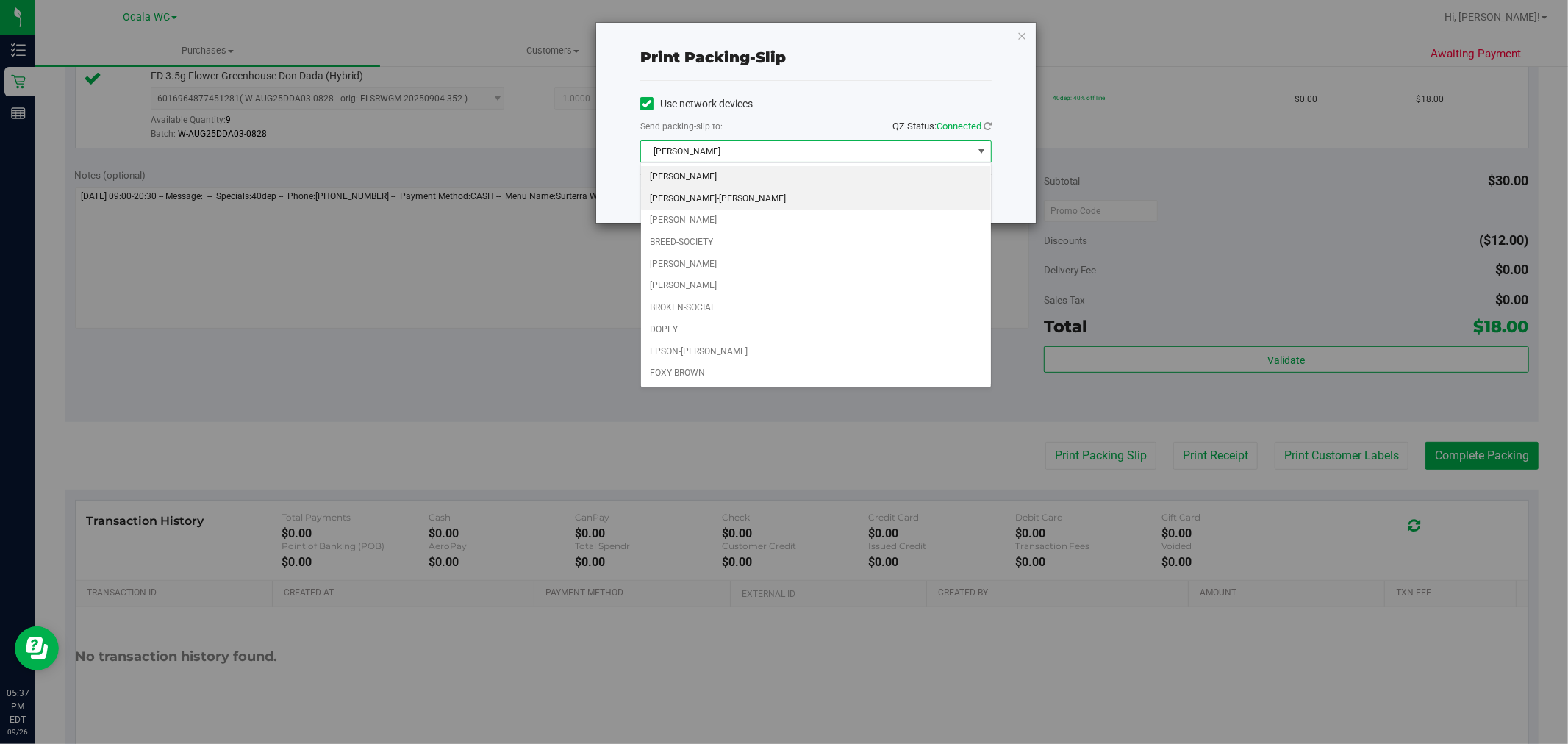
click at [810, 199] on li "[PERSON_NAME]-[PERSON_NAME]" at bounding box center [816, 199] width 350 height 22
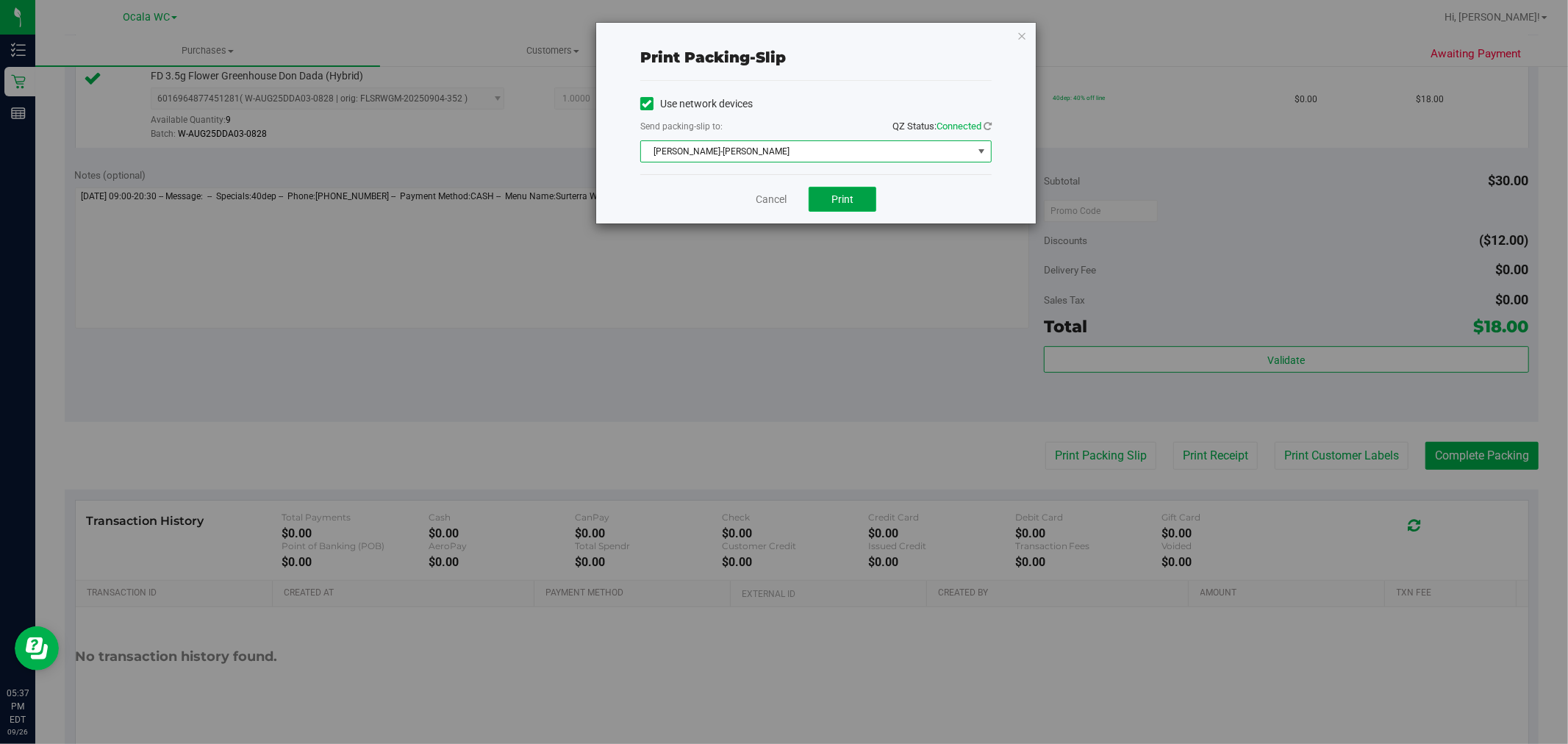
click at [871, 195] on button "Print" at bounding box center [843, 199] width 68 height 25
click at [1023, 34] on icon "button" at bounding box center [1022, 35] width 10 height 18
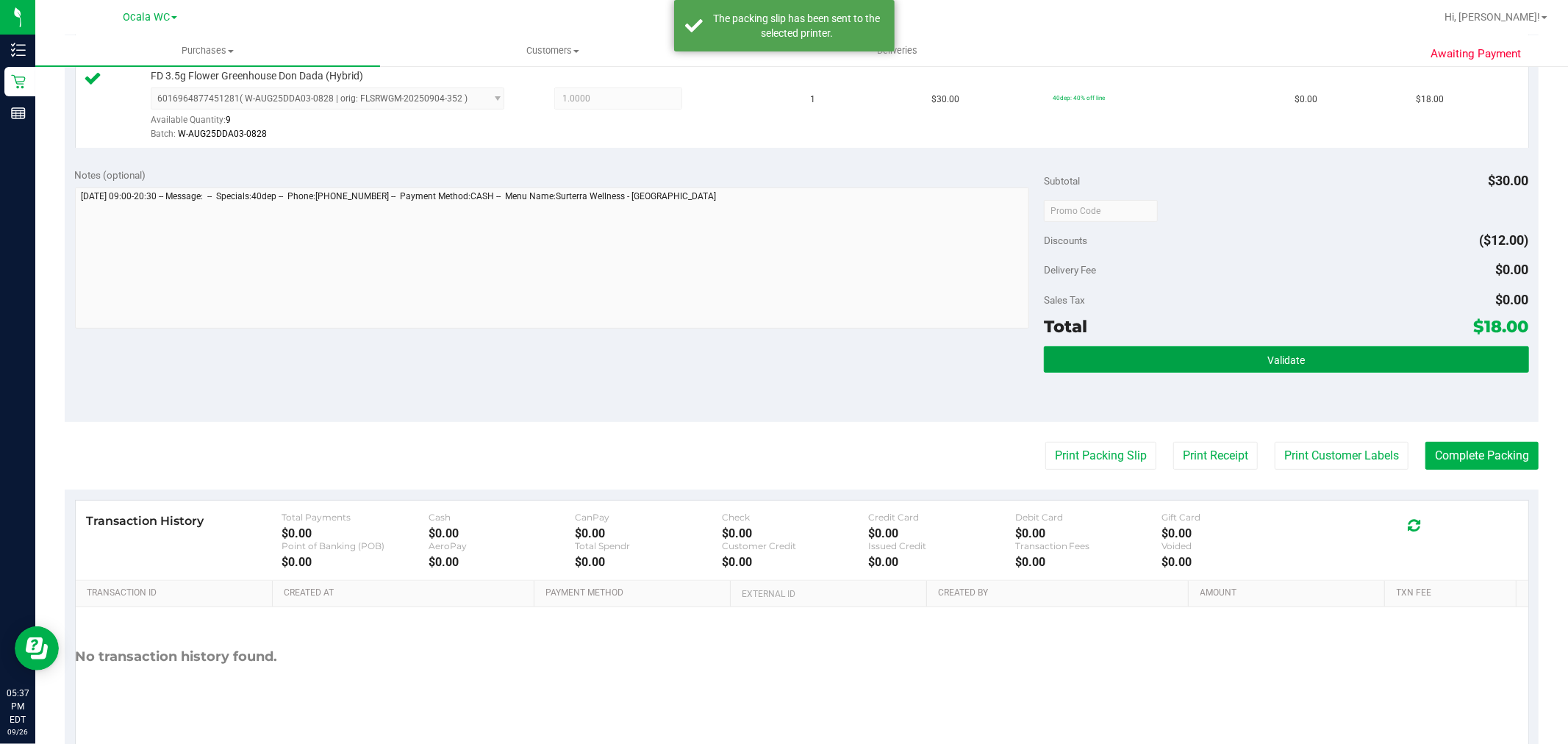
drag, startPoint x: 1273, startPoint y: 359, endPoint x: 1383, endPoint y: 437, distance: 134.8
click at [1273, 359] on span "Validate" at bounding box center [1286, 360] width 38 height 12
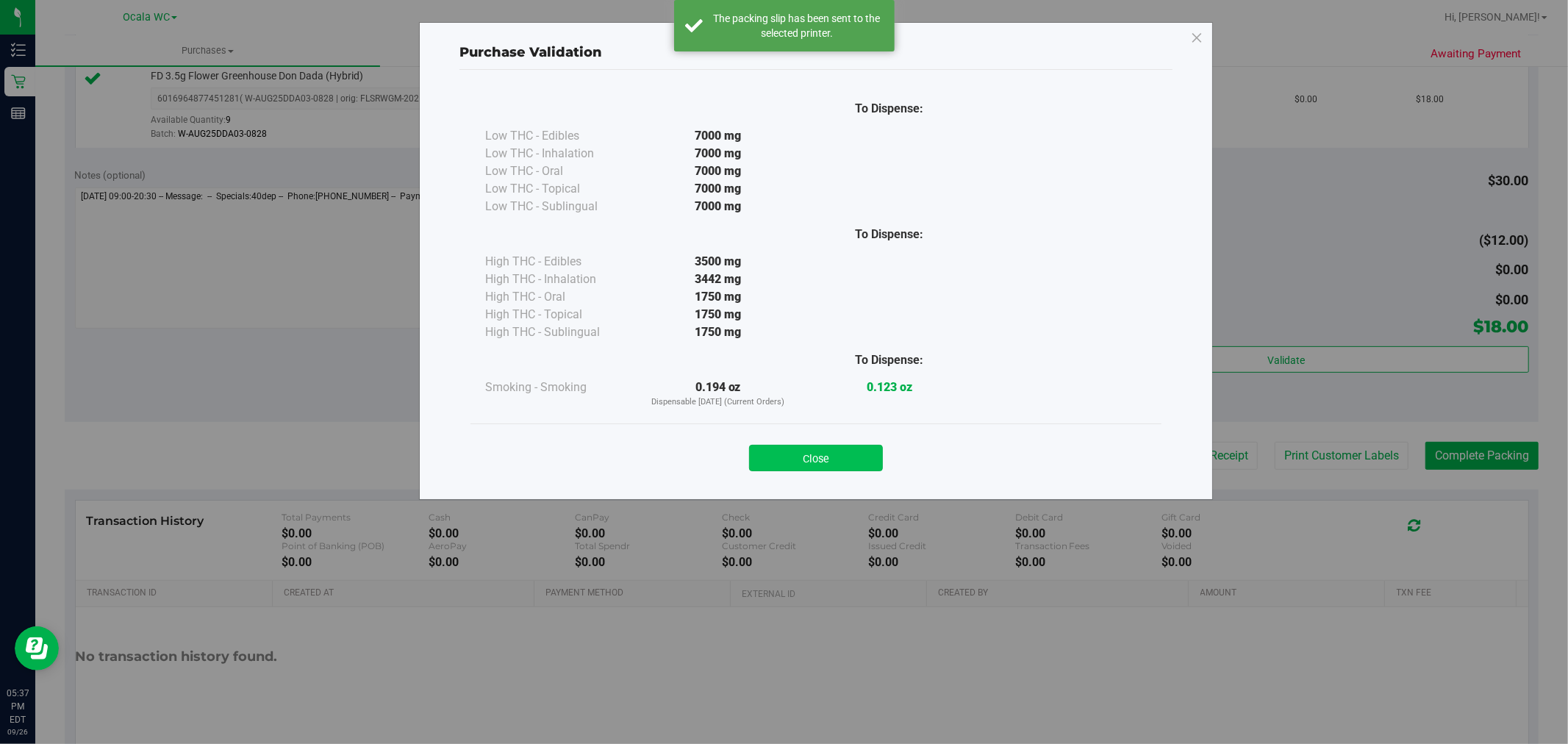
click at [792, 453] on button "Close" at bounding box center [816, 458] width 134 height 26
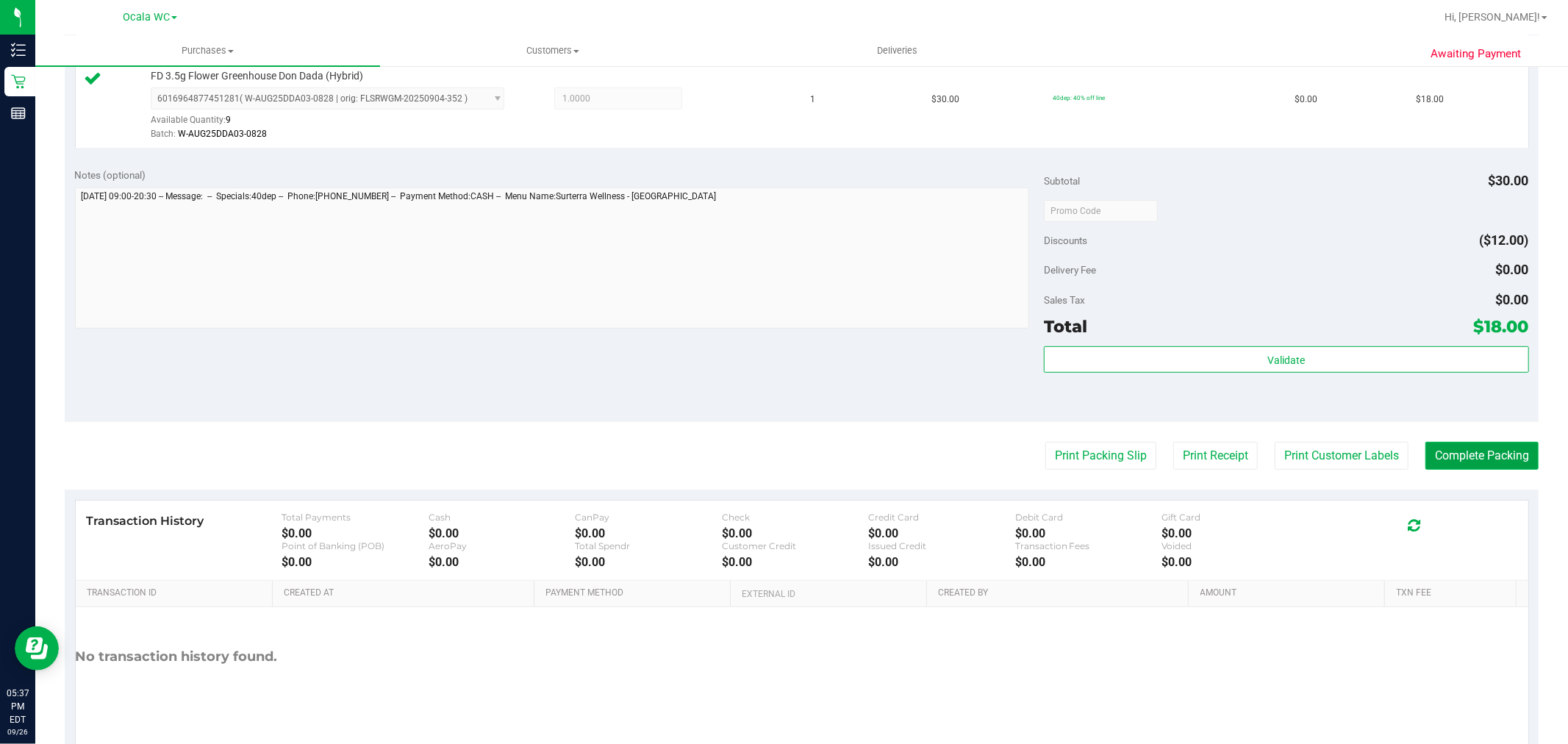
click at [1426, 459] on button "Complete Packing" at bounding box center [1482, 456] width 113 height 28
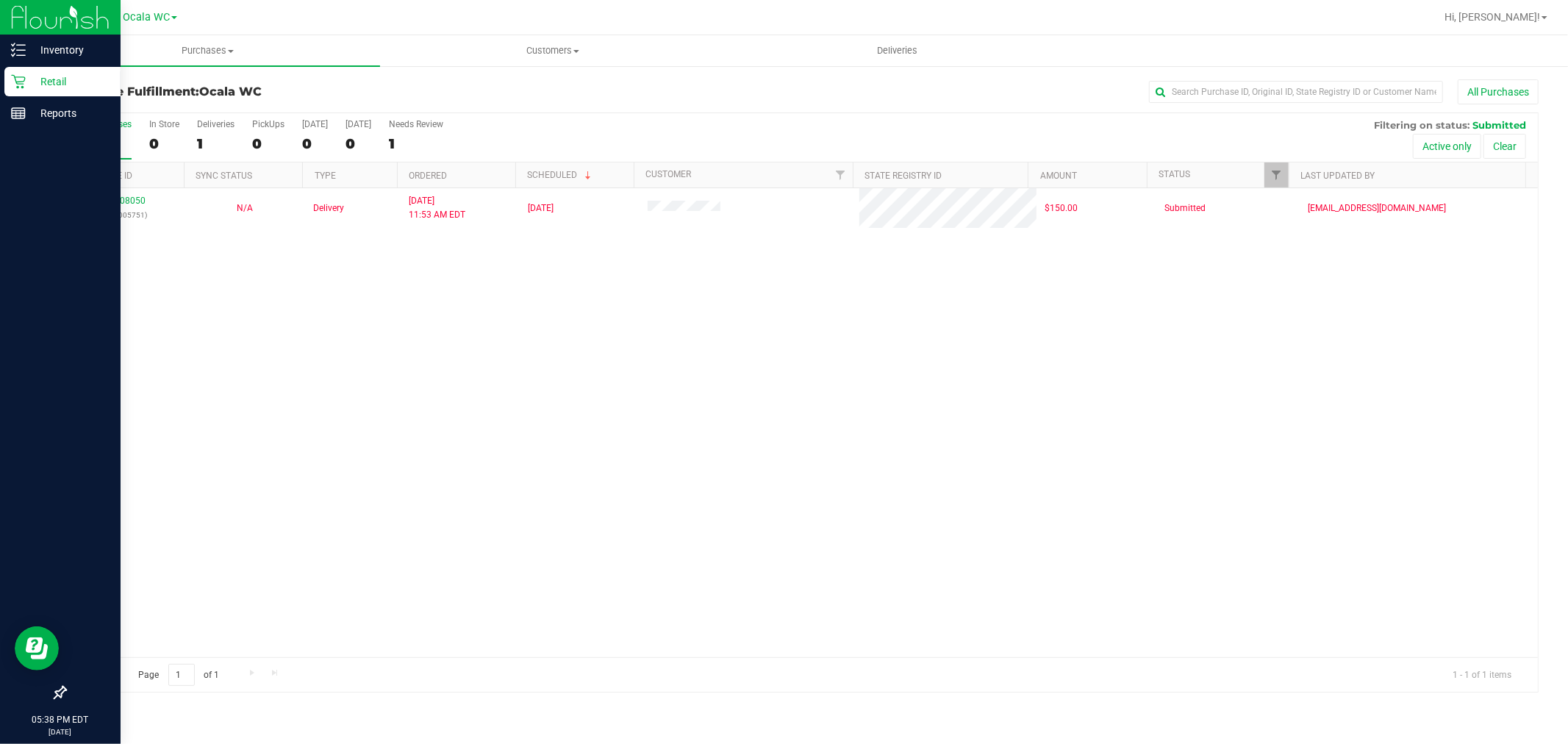
click at [38, 73] on p "Retail" at bounding box center [70, 82] width 88 height 18
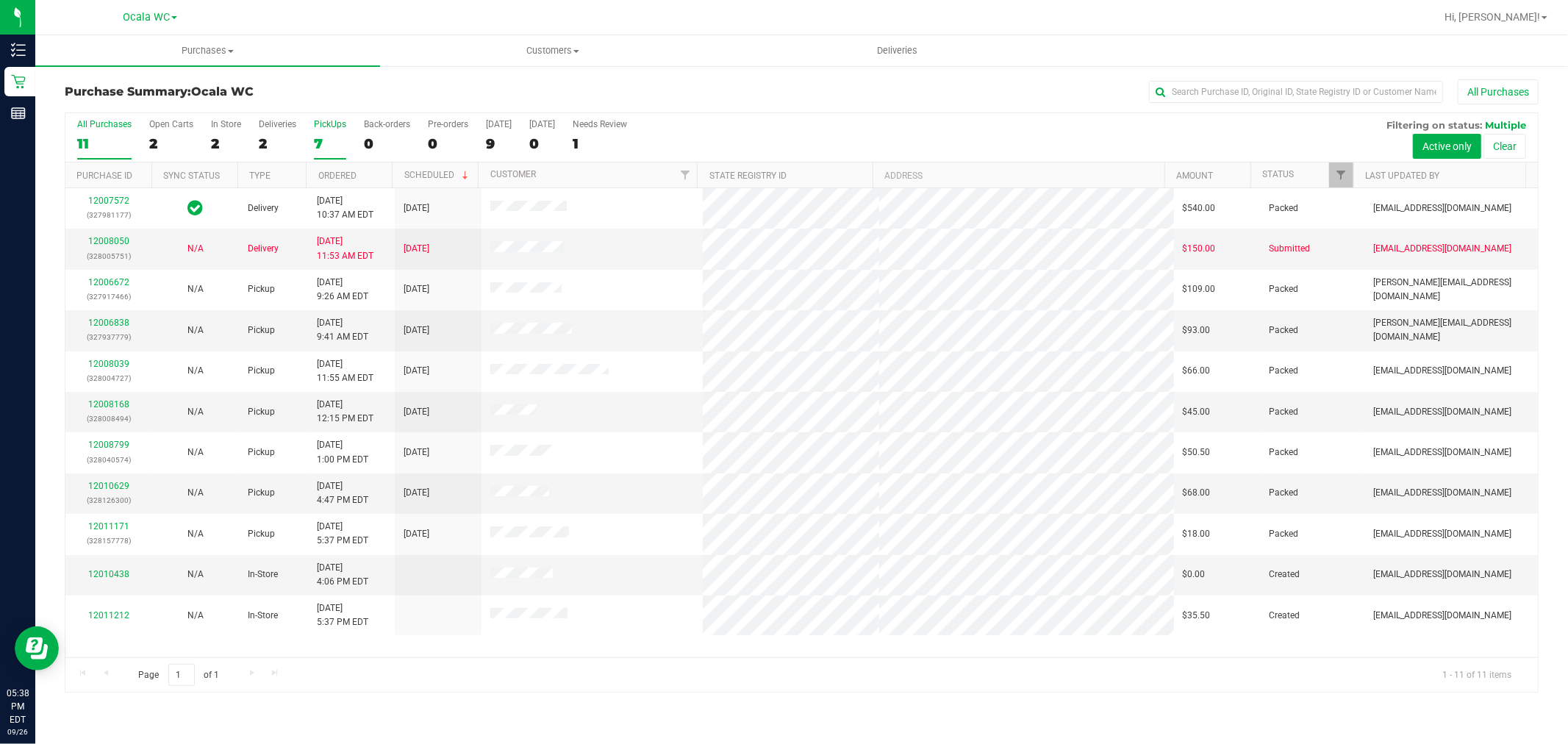
click at [318, 134] on label "PickUps 7" at bounding box center [330, 139] width 32 height 40
click at [0, 0] on input "PickUps 7" at bounding box center [0, 0] width 0 height 0
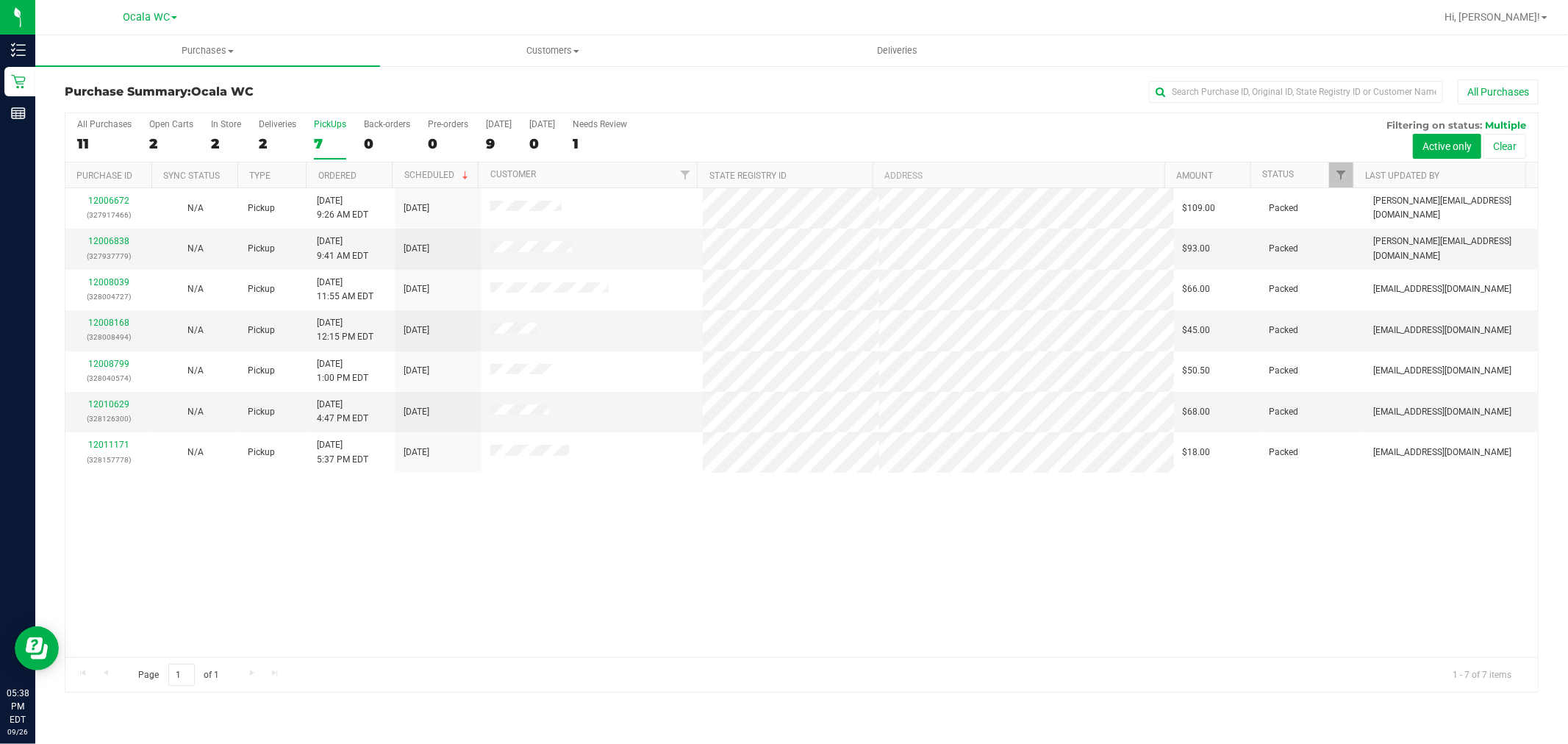
click at [1268, 166] on th "Status" at bounding box center [1302, 175] width 103 height 26
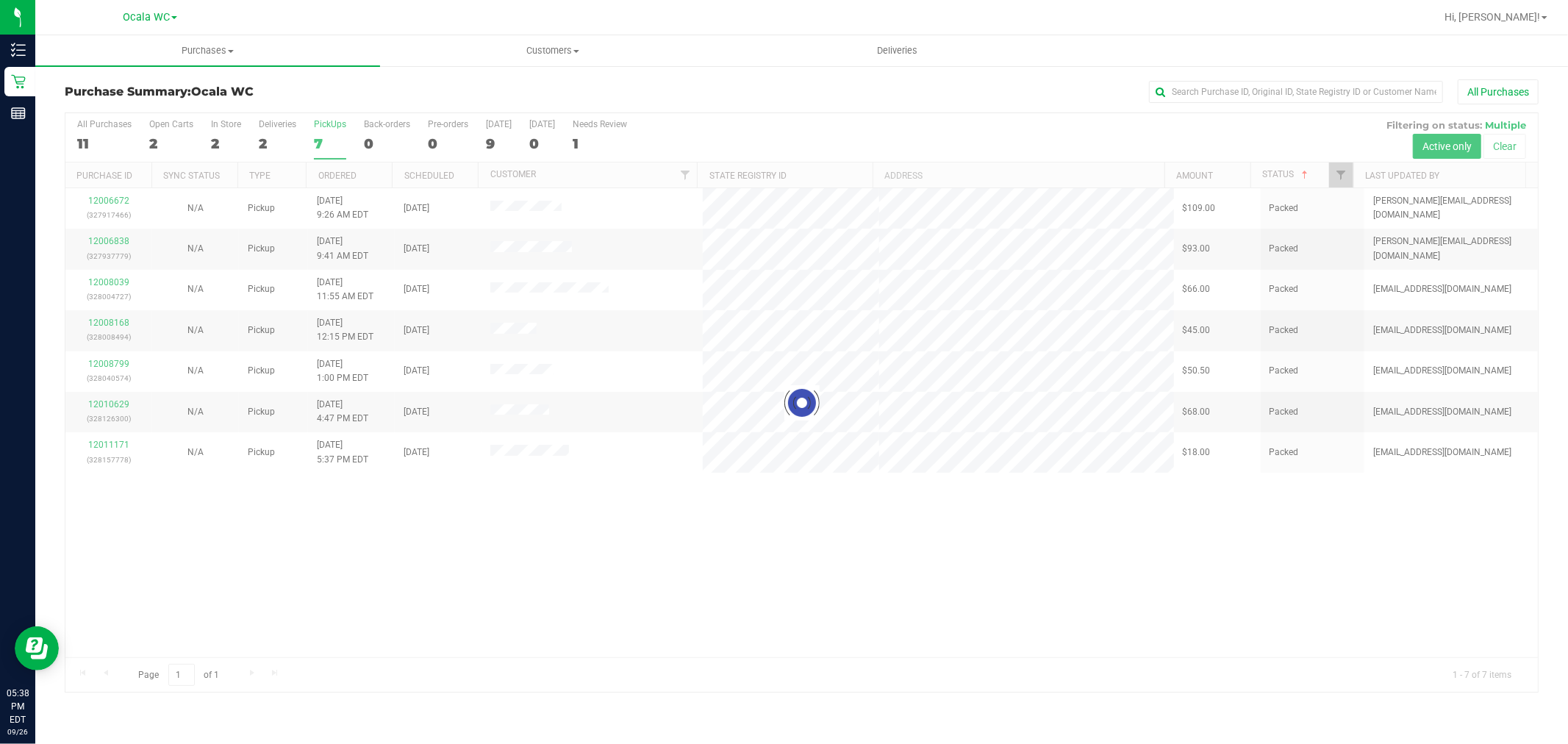
click at [1285, 165] on div at bounding box center [802, 403] width 1472 height 579
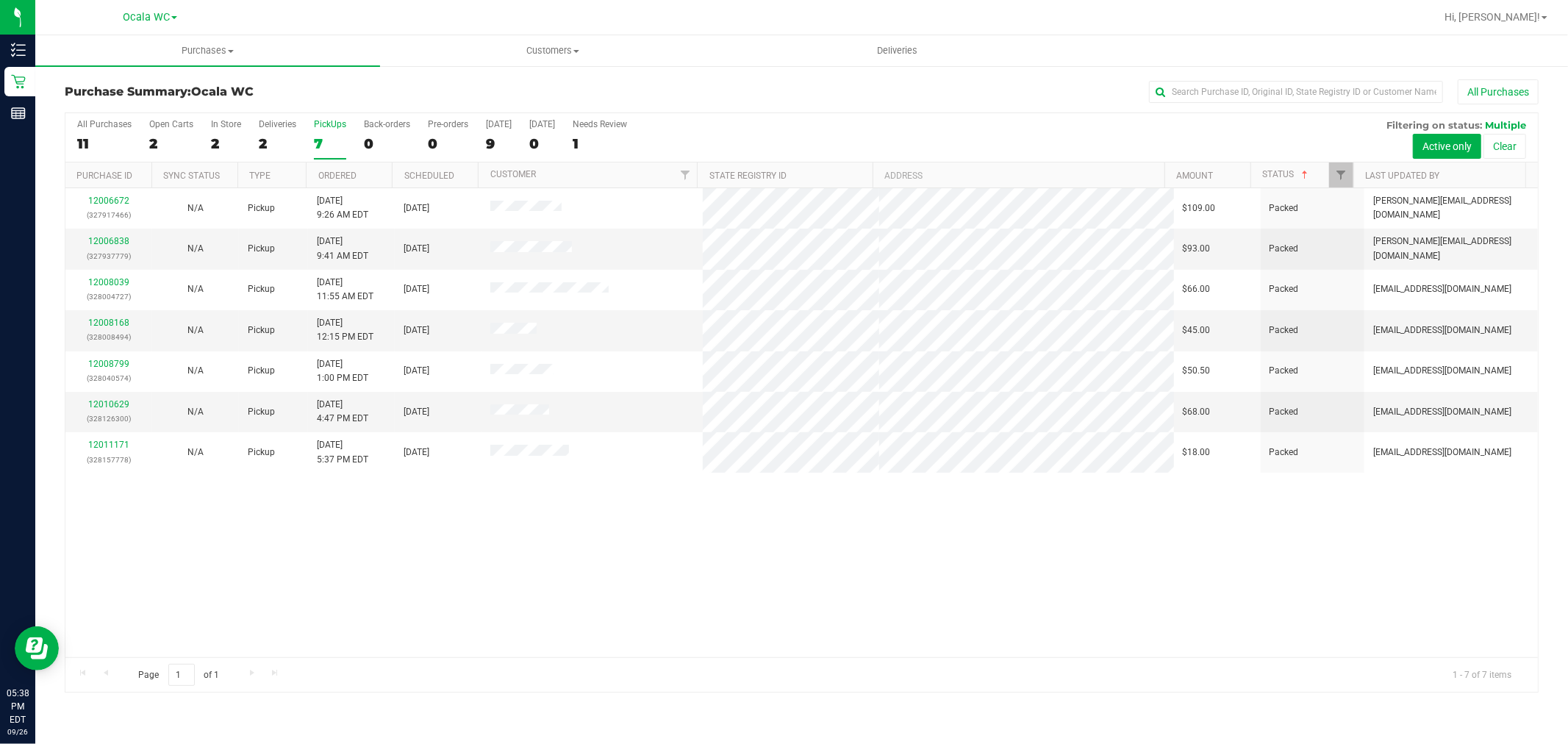
click at [1280, 165] on th "Status" at bounding box center [1302, 175] width 103 height 26
click at [576, 623] on div "12011247 (328160513) N/A Pickup [DATE] 5:42 PM EDT 9/26/2025 $36.00 Submitted […" at bounding box center [802, 423] width 1472 height 469
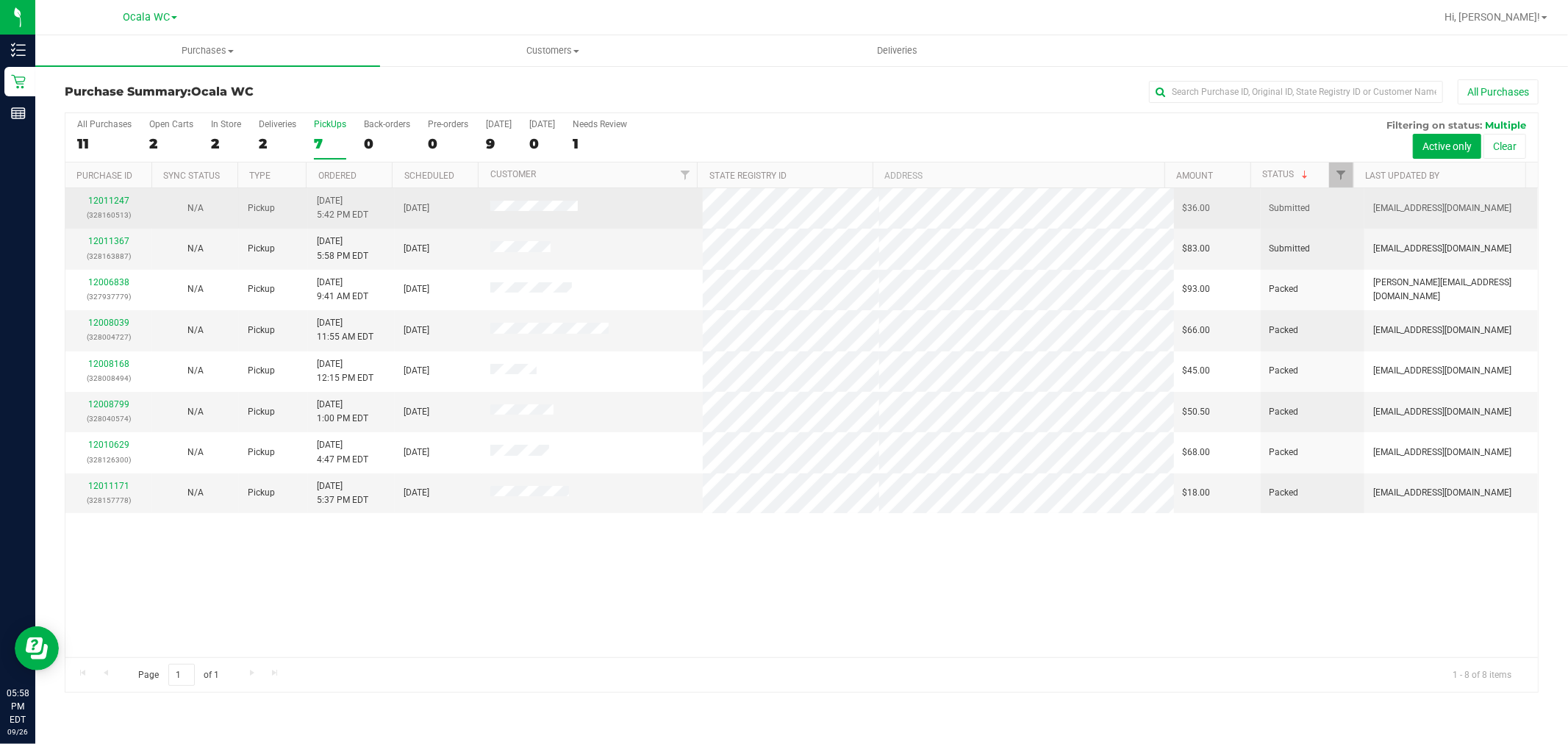
click at [99, 195] on div "12011247 (328160513)" at bounding box center [109, 208] width 69 height 28
click at [103, 195] on div "12011247 (328160513)" at bounding box center [109, 208] width 69 height 28
click at [108, 198] on link "12011247" at bounding box center [109, 201] width 41 height 10
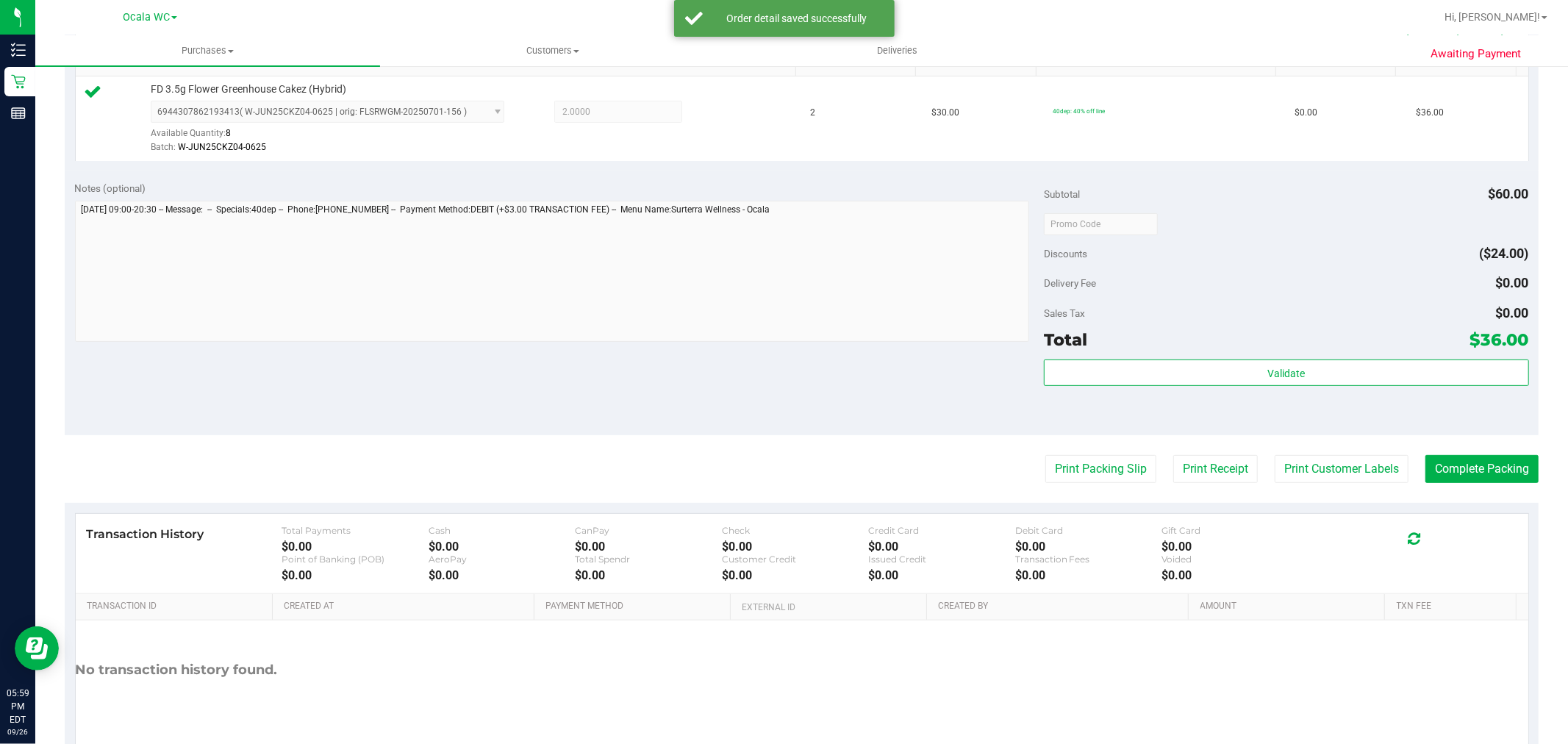
scroll to position [459, 0]
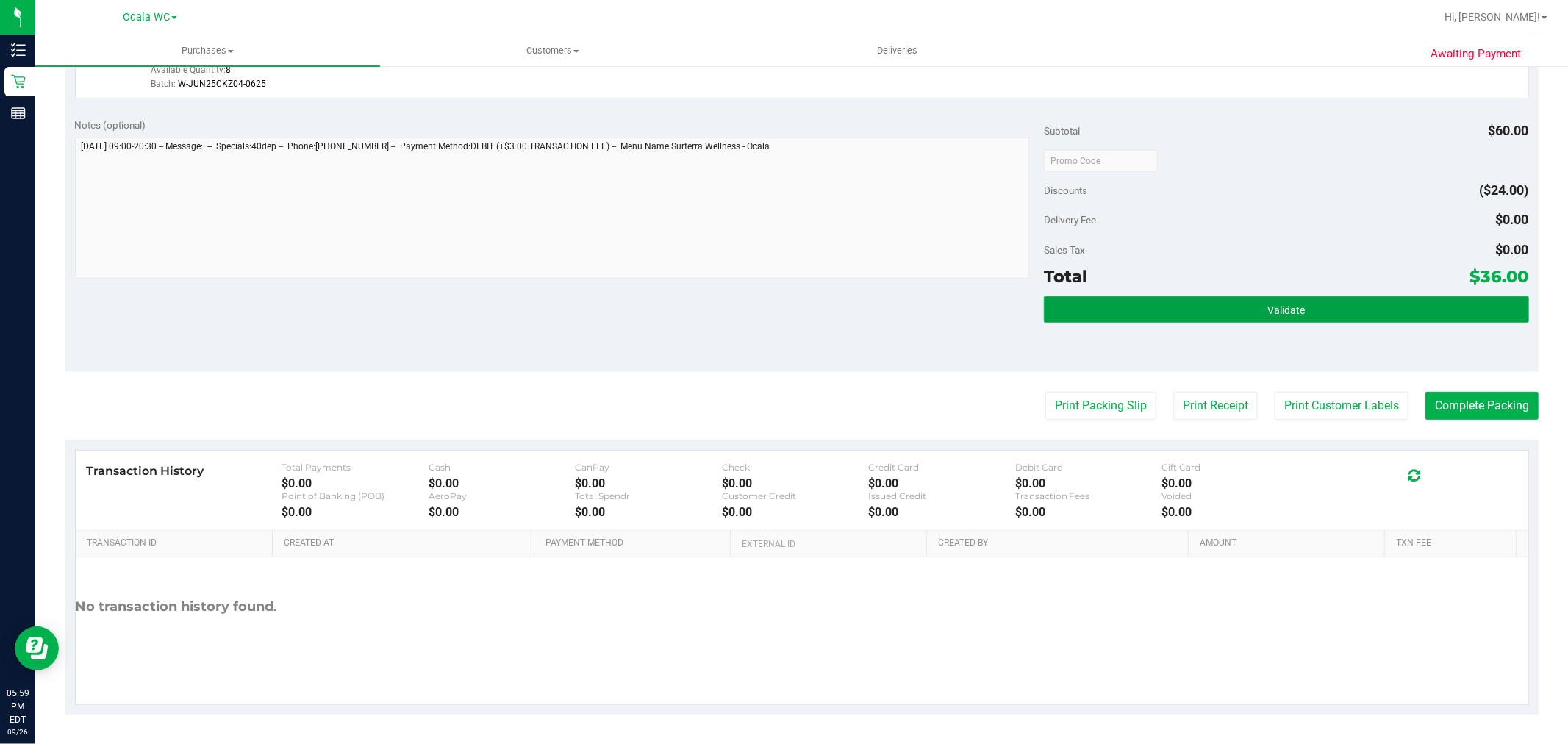
click at [1139, 299] on button "Validate" at bounding box center [1286, 310] width 485 height 26
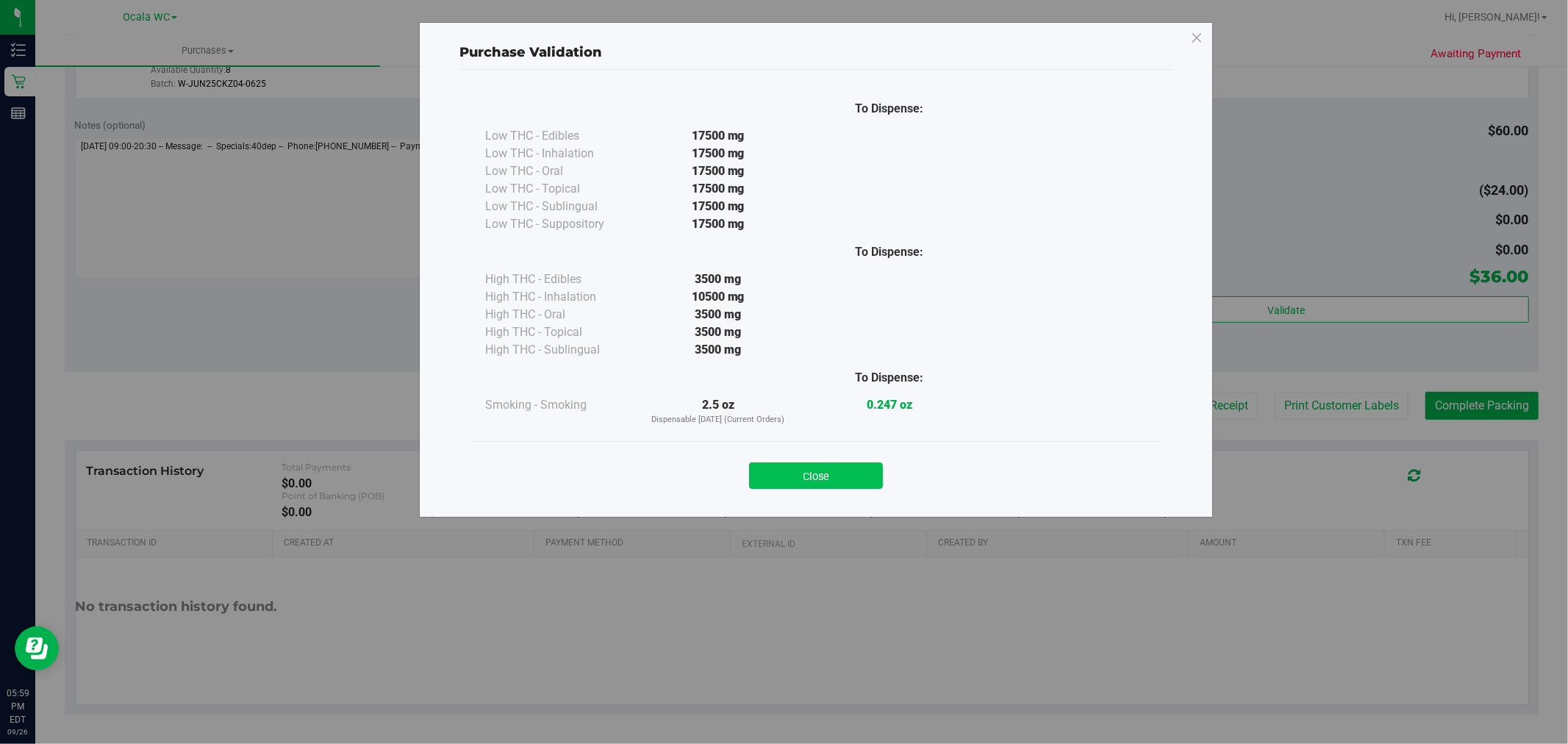
click at [803, 468] on button "Close" at bounding box center [816, 476] width 134 height 26
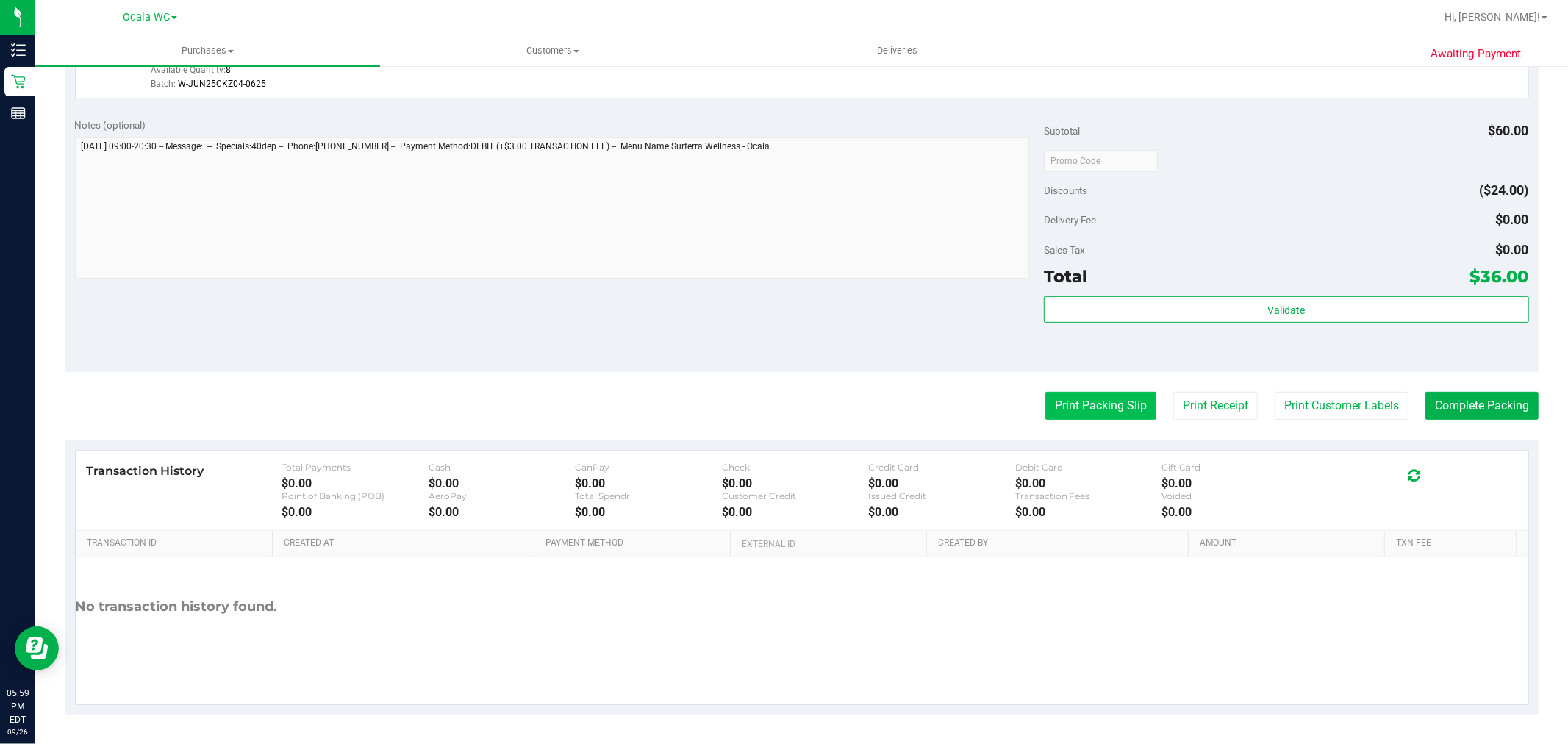
click at [1088, 393] on button "Print Packing Slip" at bounding box center [1100, 406] width 111 height 28
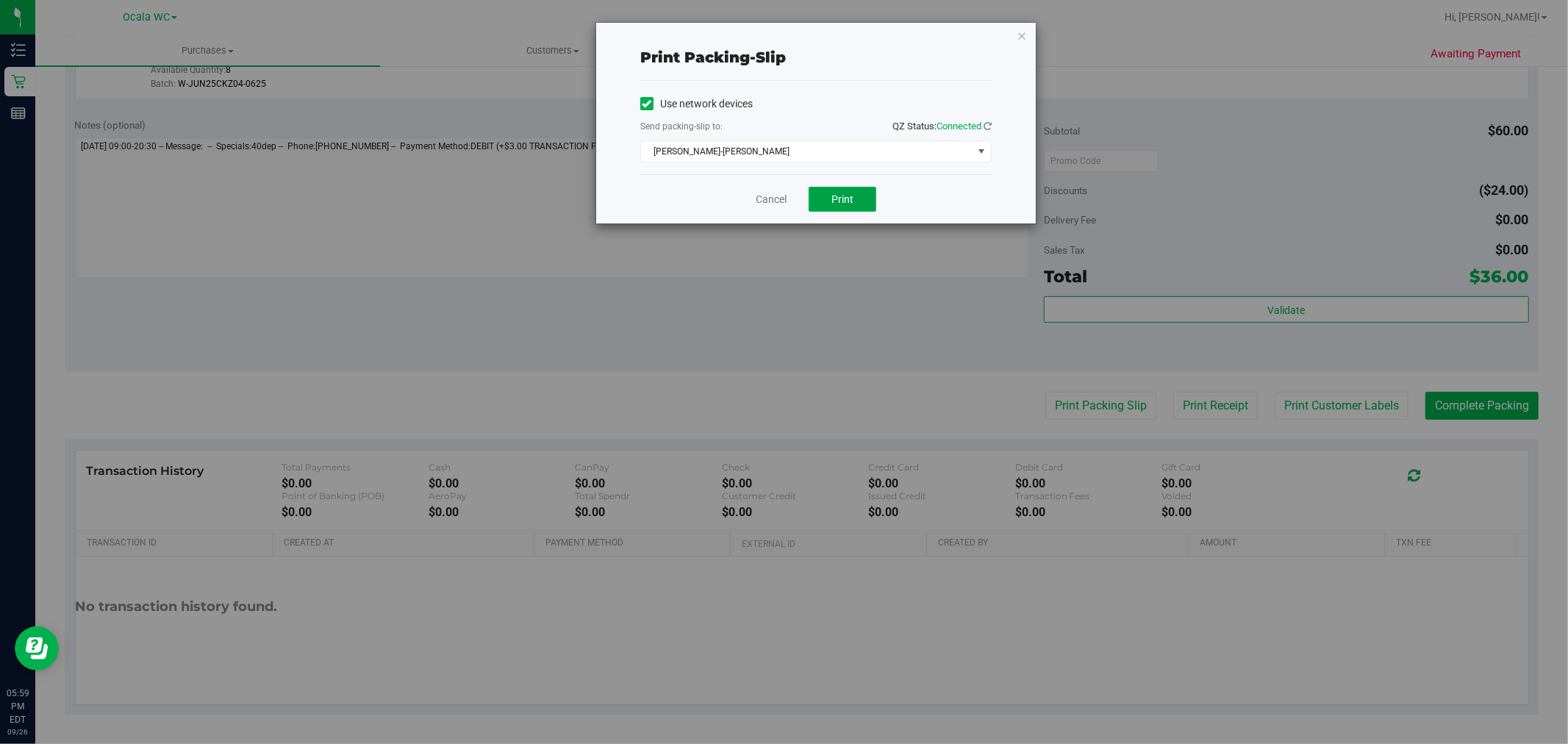
click at [831, 201] on button "Print" at bounding box center [843, 199] width 68 height 25
click at [1022, 38] on icon "button" at bounding box center [1022, 35] width 10 height 18
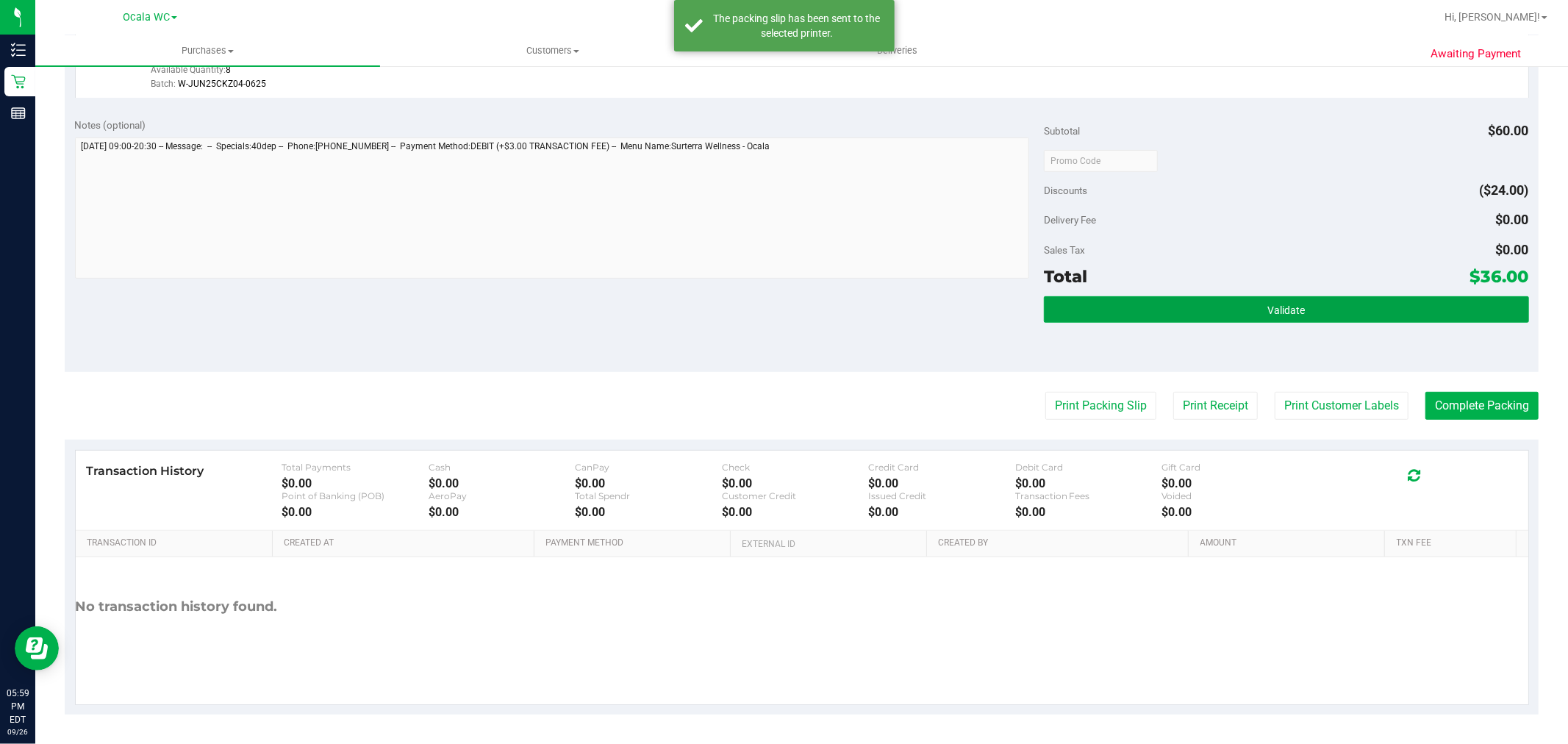
drag, startPoint x: 1376, startPoint y: 318, endPoint x: 1439, endPoint y: 388, distance: 94.2
click at [1391, 325] on div "Validate" at bounding box center [1286, 329] width 485 height 66
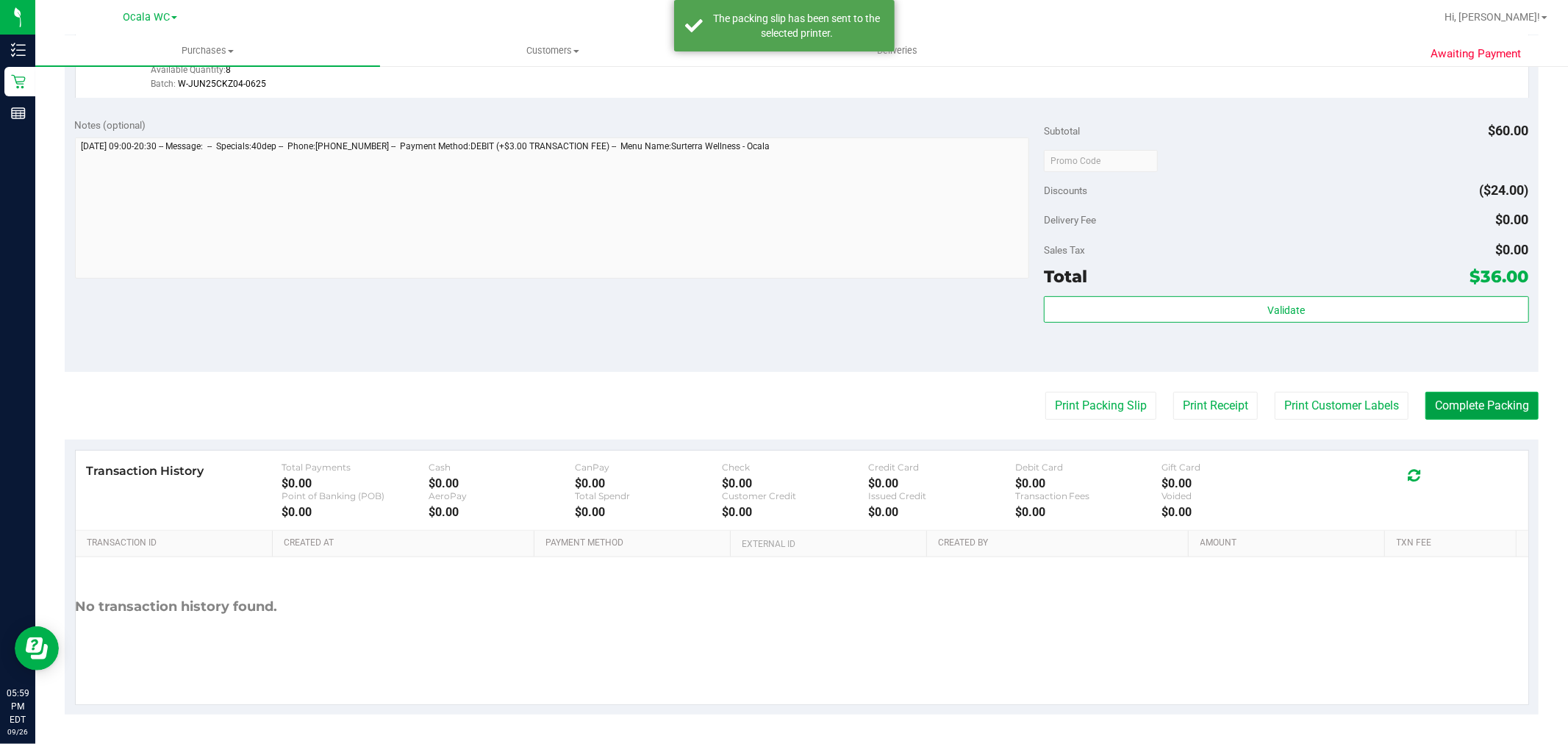
click at [1441, 398] on button "Complete Packing" at bounding box center [1482, 406] width 113 height 28
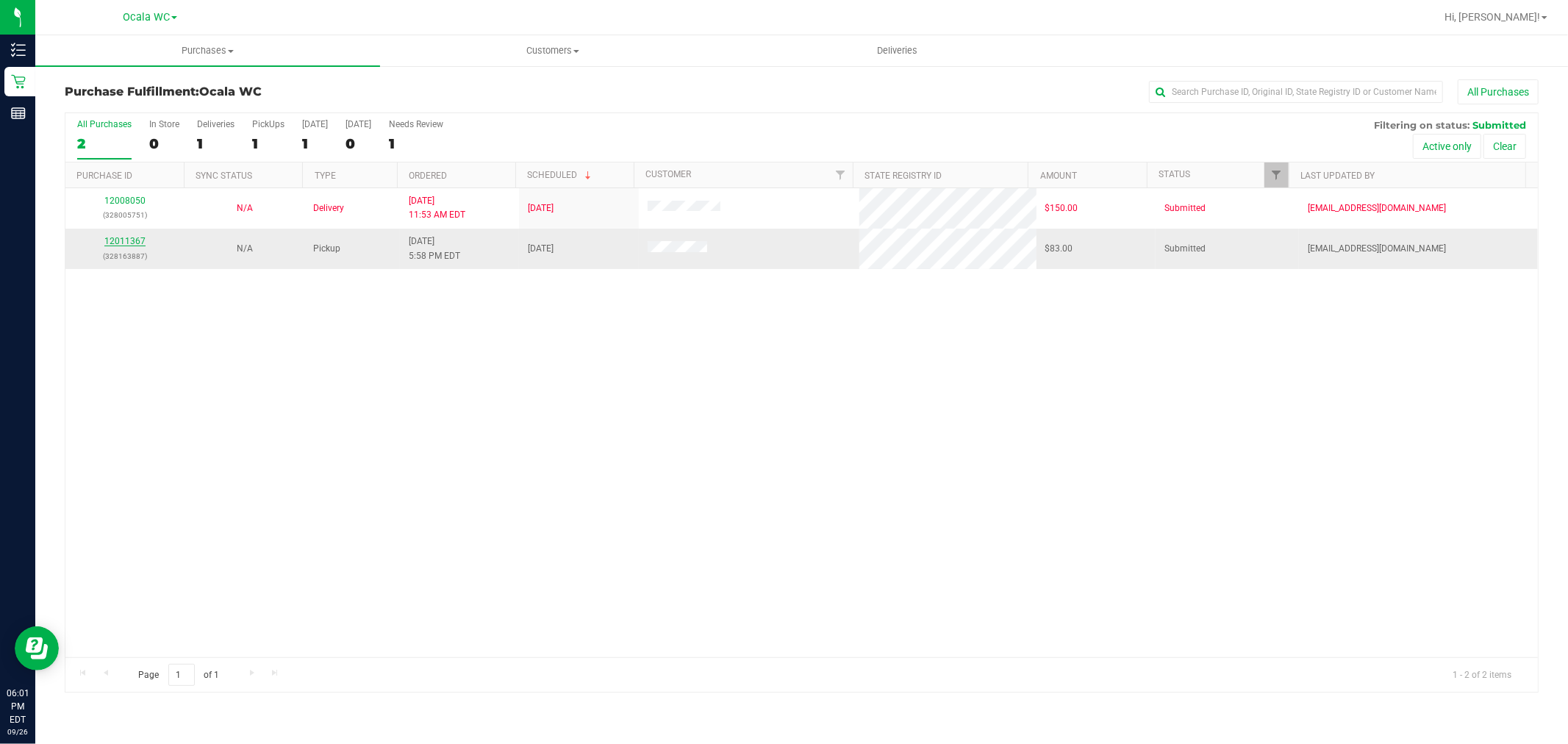
click at [133, 238] on link "12011367" at bounding box center [125, 241] width 41 height 10
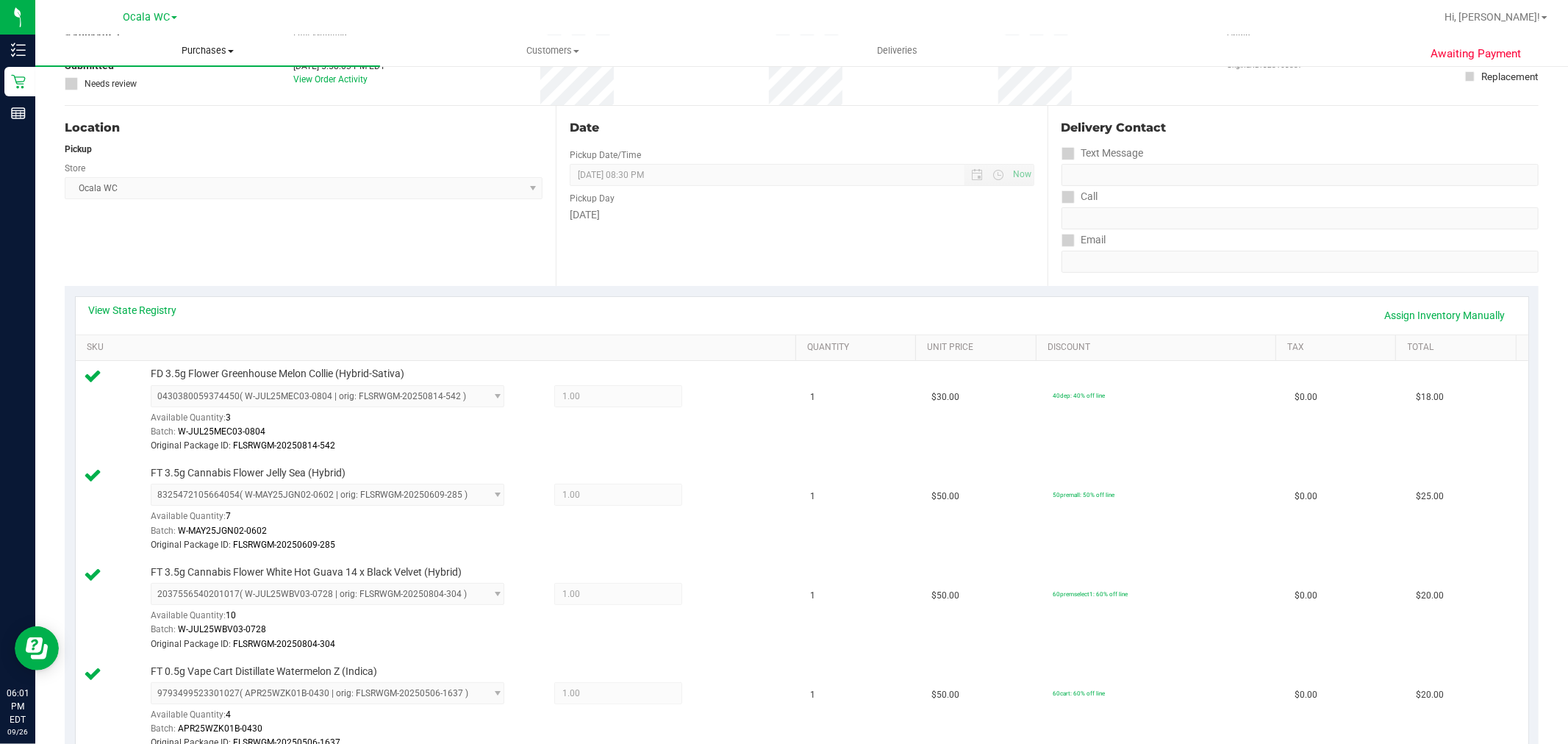
scroll to position [82, 0]
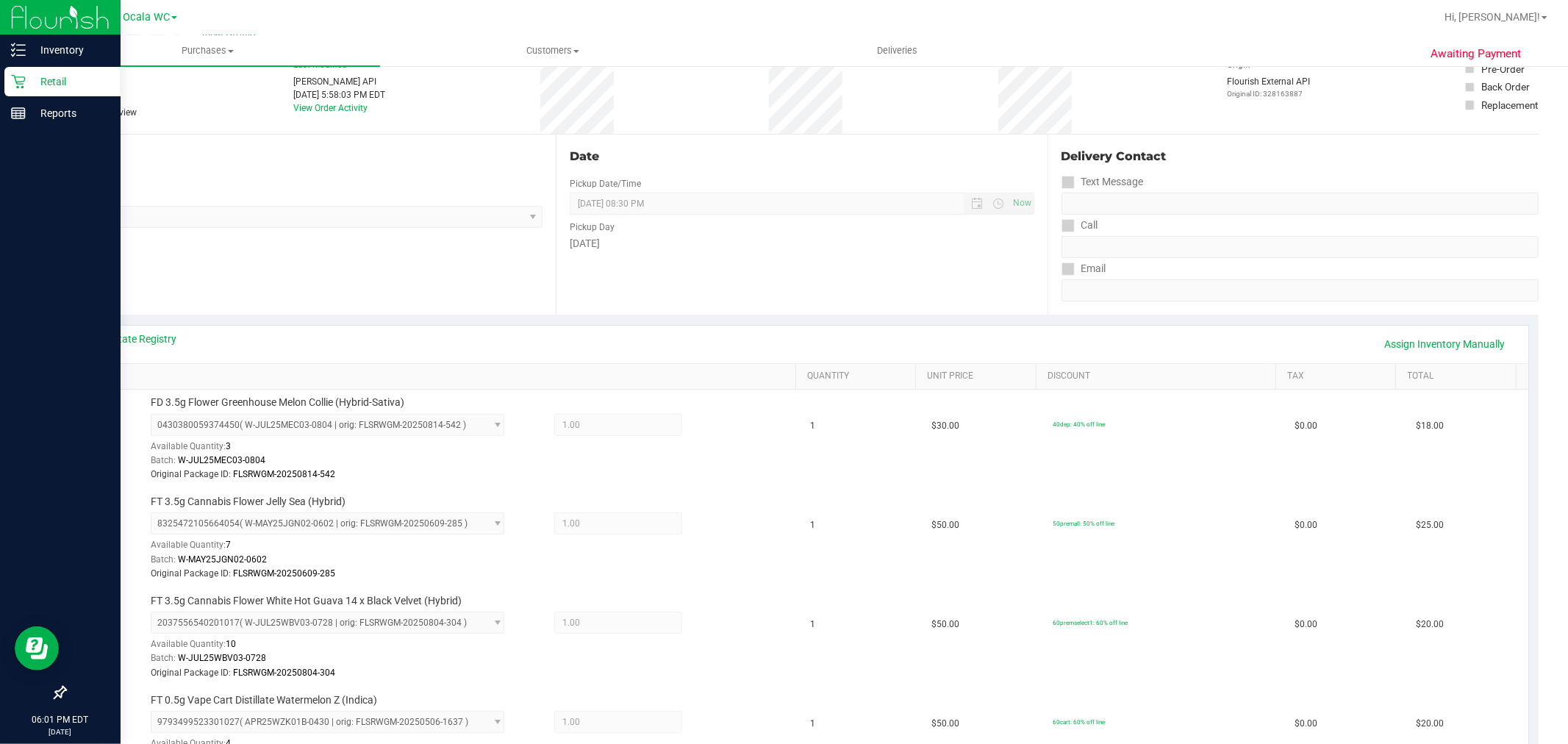
click at [40, 91] on div "Retail" at bounding box center [63, 82] width 116 height 29
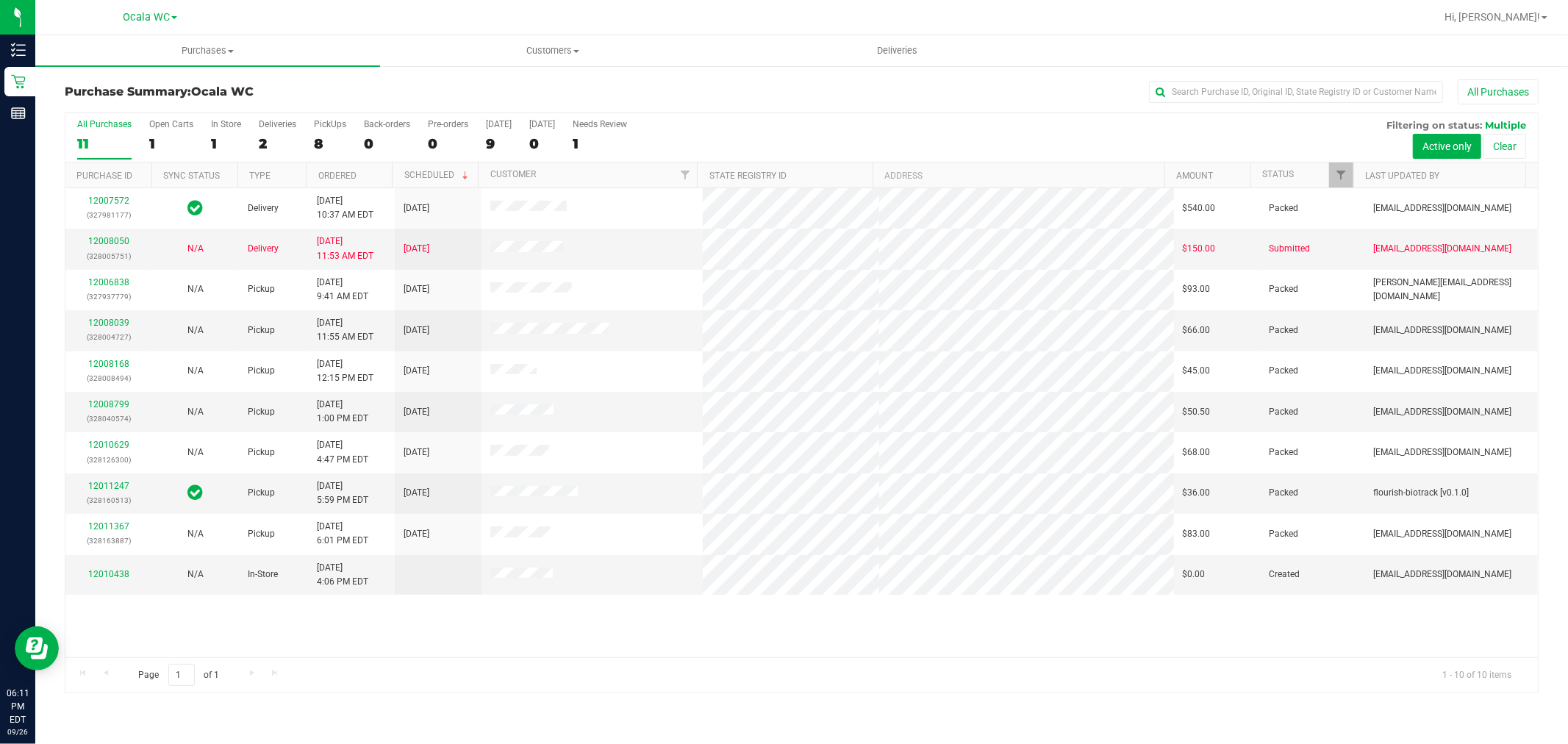
click at [1158, 670] on div "Page 1 of 1 1 - 10 of 10 items" at bounding box center [802, 675] width 1472 height 35
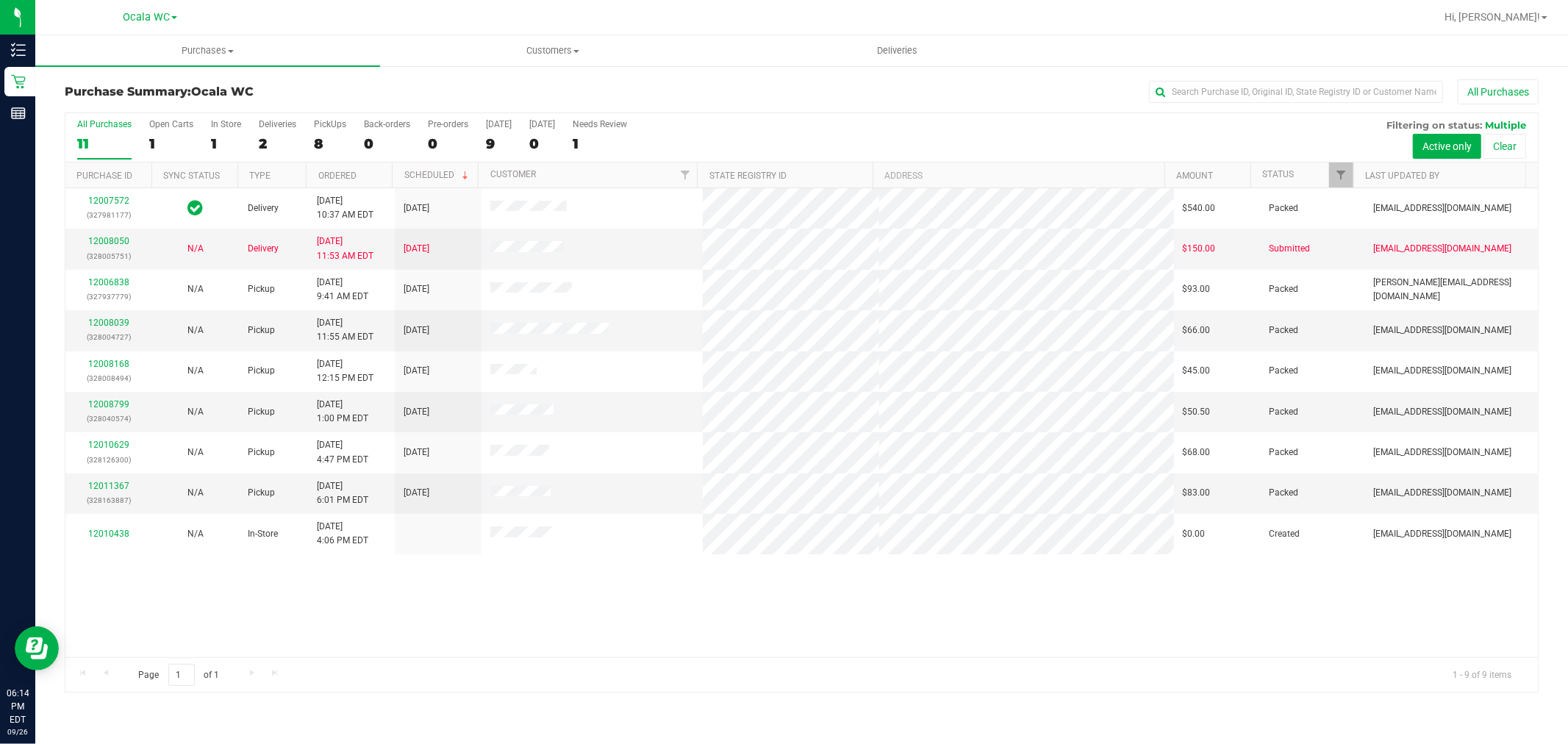
drag, startPoint x: 710, startPoint y: 108, endPoint x: 705, endPoint y: 85, distance: 23.5
click at [709, 107] on div "Purchase Summary: Ocala WC All Purchases" at bounding box center [802, 96] width 1474 height 32
